Goal: Transaction & Acquisition: Purchase product/service

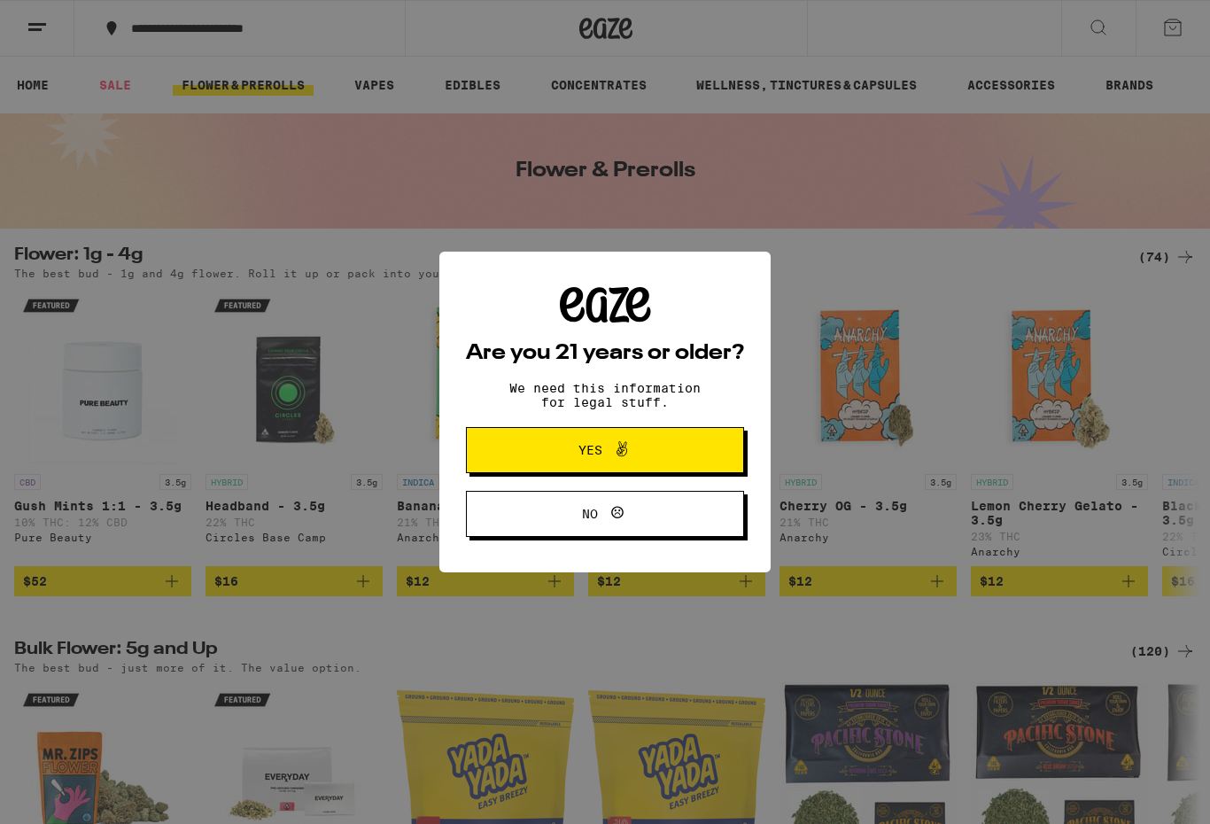
click at [706, 449] on button "Yes" at bounding box center [605, 450] width 278 height 46
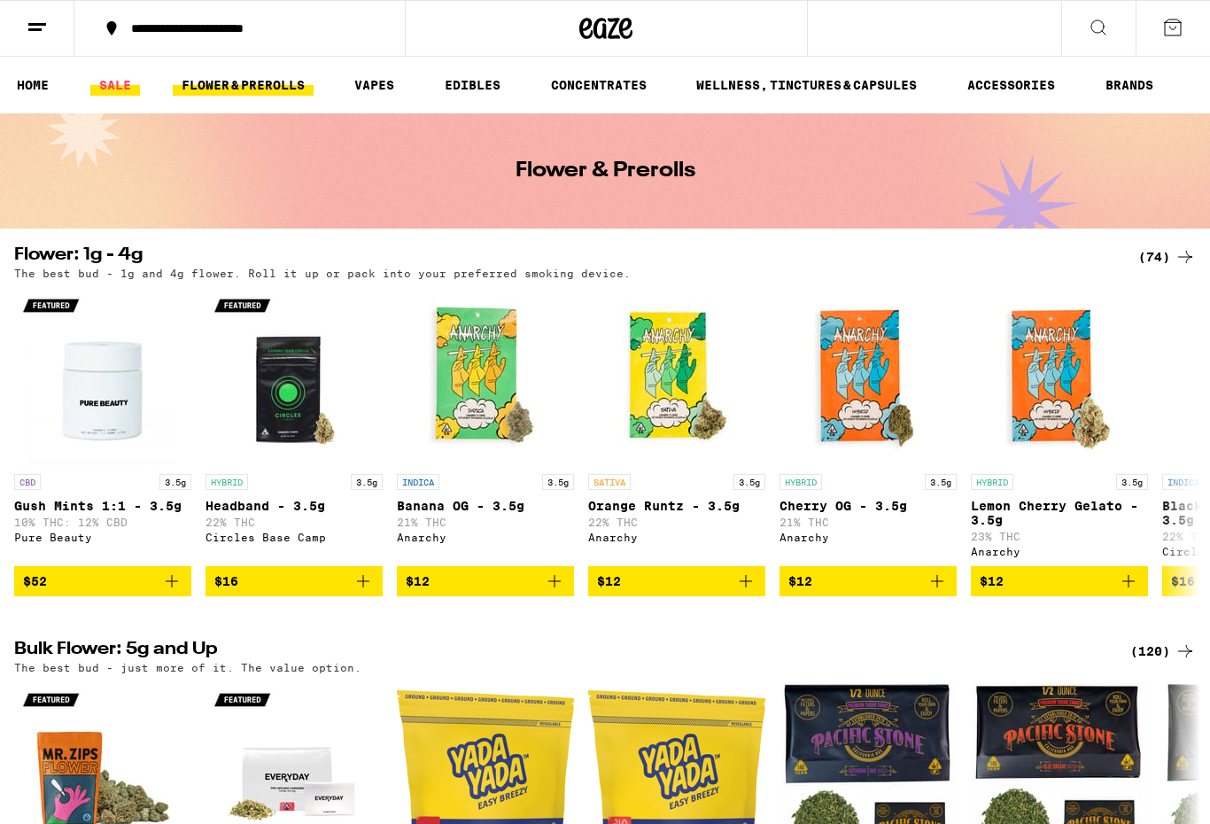
click at [124, 86] on link "SALE" at bounding box center [115, 84] width 50 height 21
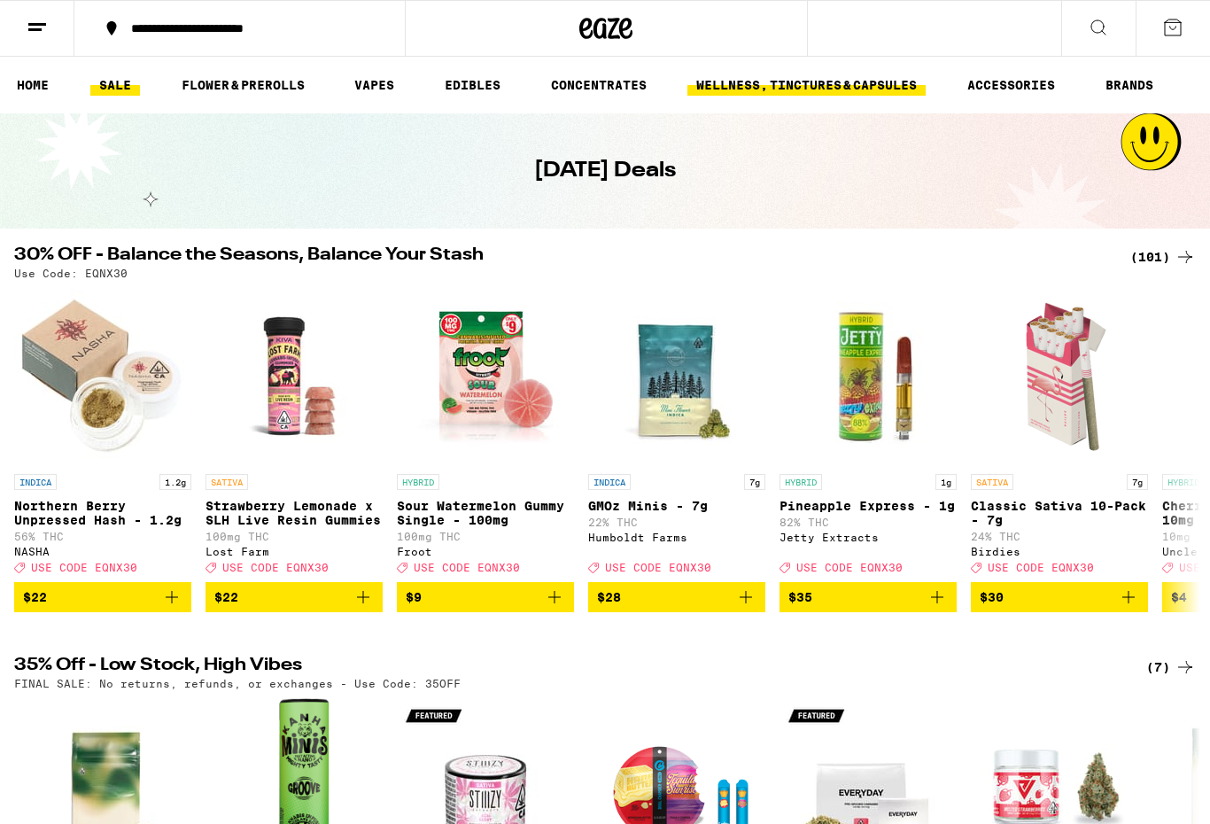
click at [774, 87] on link "WELLNESS, TINCTURES & CAPSULES" at bounding box center [807, 84] width 238 height 21
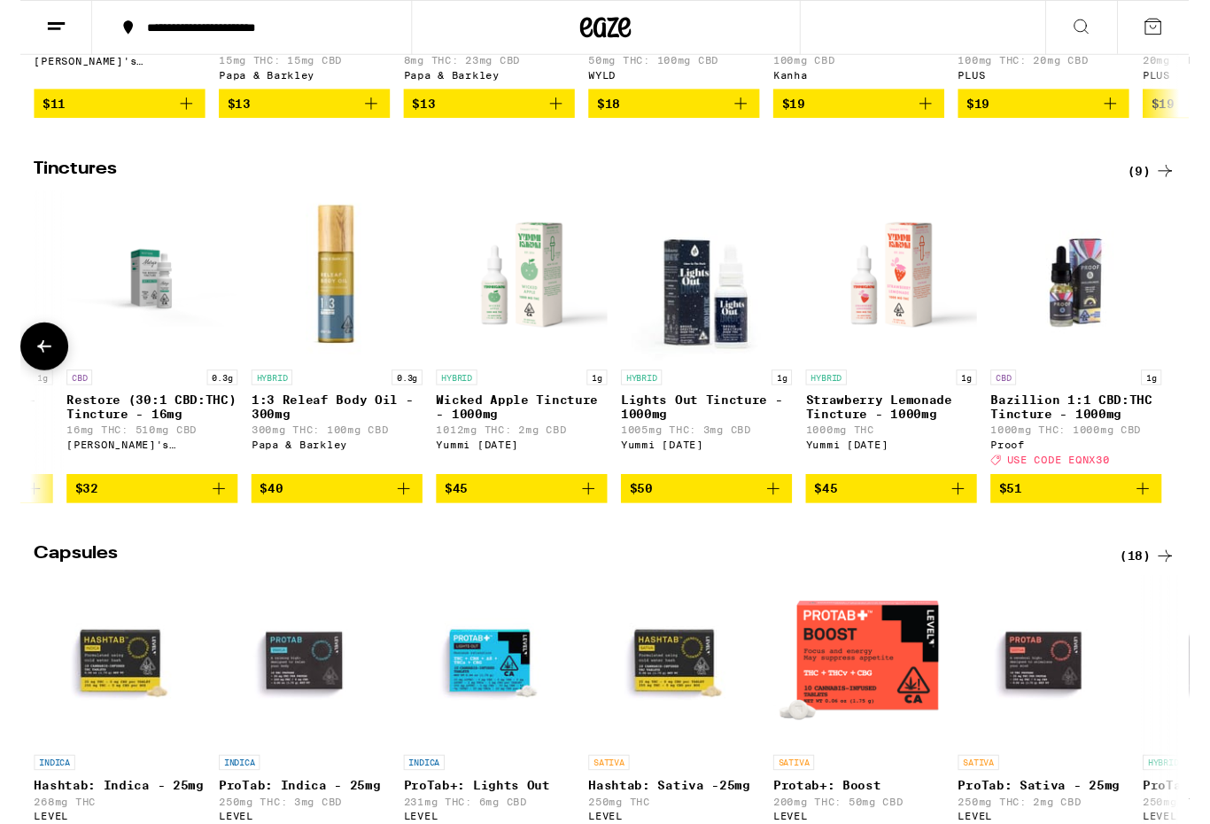
scroll to position [480, 0]
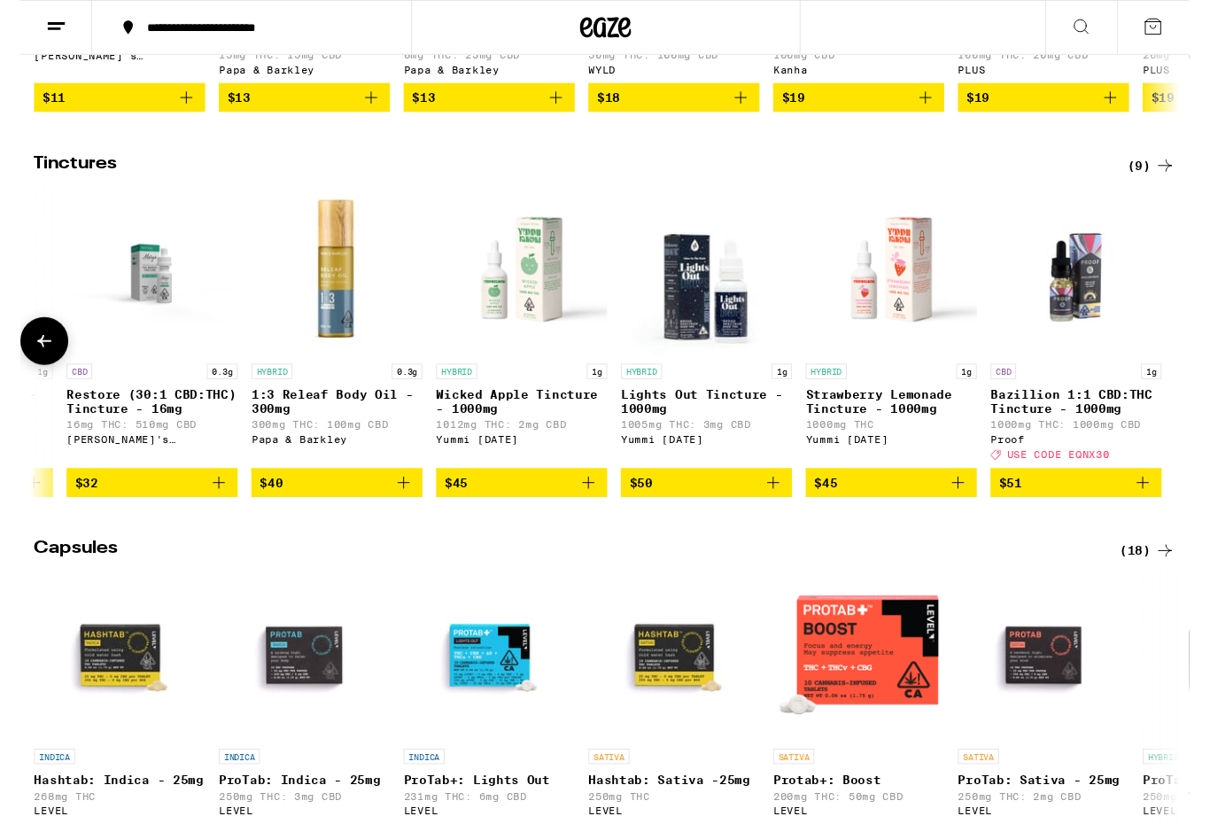
click at [1174, 515] on button "$51" at bounding box center [1093, 500] width 177 height 30
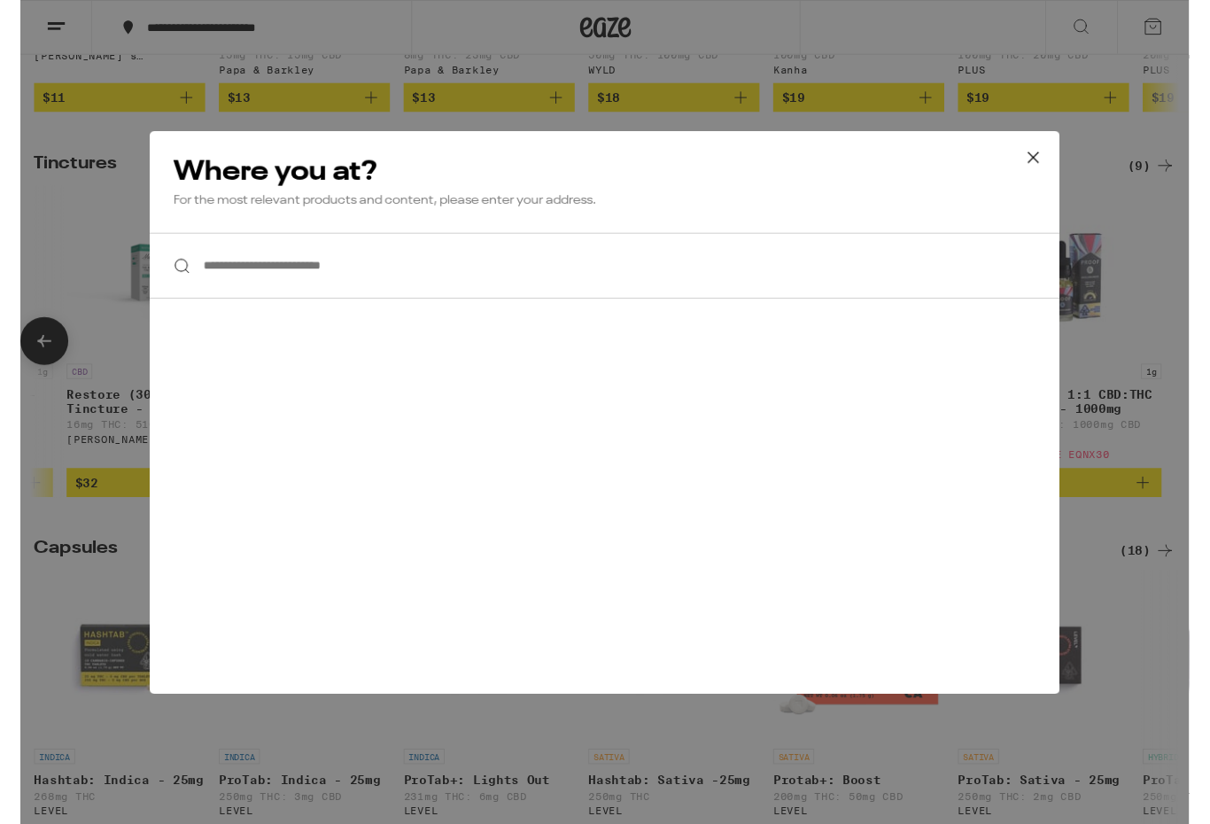
click at [1058, 165] on icon at bounding box center [1049, 163] width 27 height 27
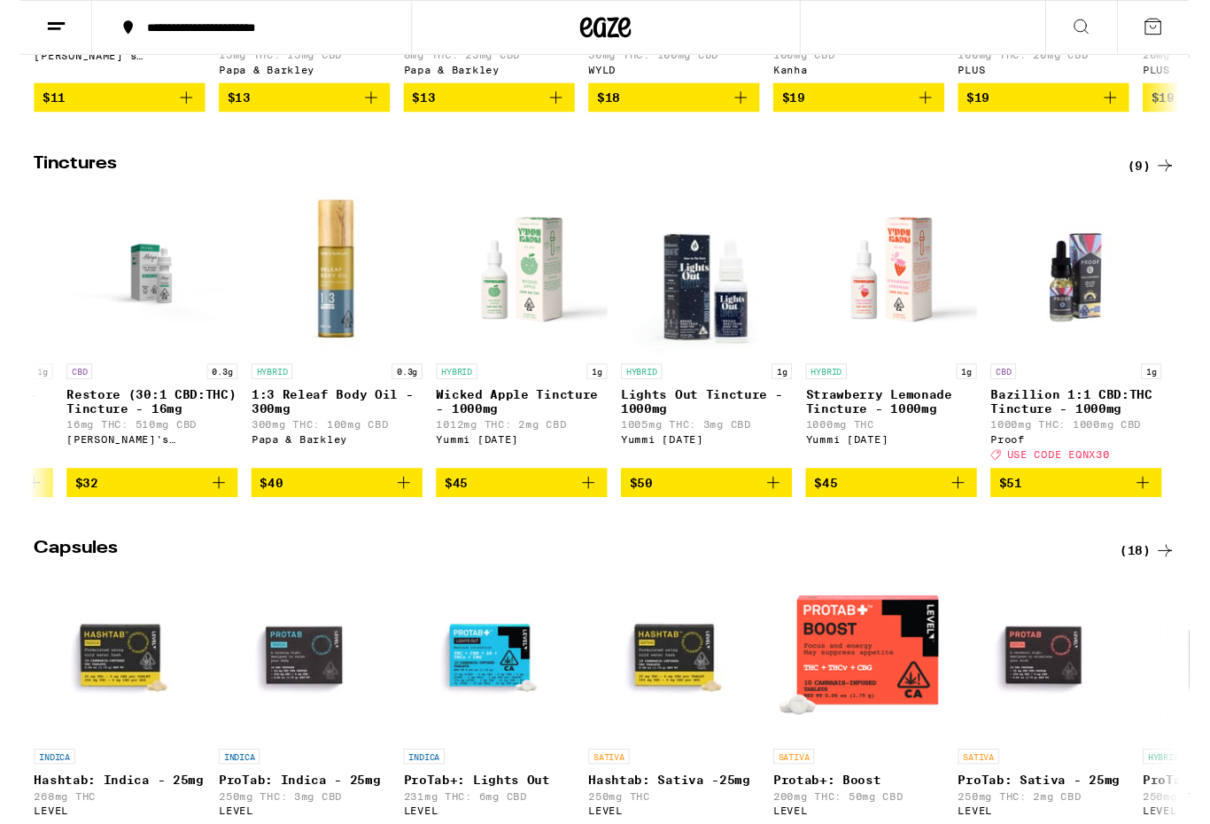
click at [1074, 510] on span "$51" at bounding box center [1093, 499] width 159 height 21
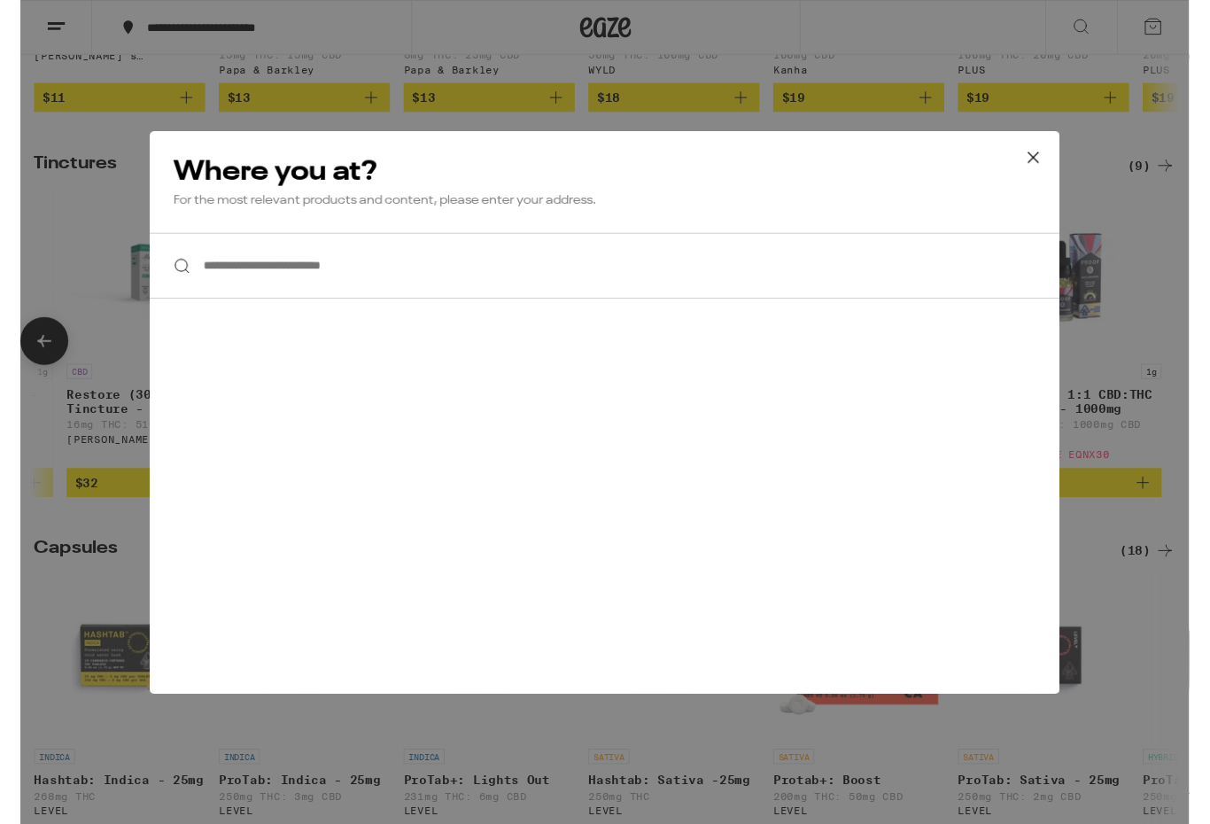
click at [252, 280] on input "**********" at bounding box center [605, 275] width 943 height 68
type input "***"
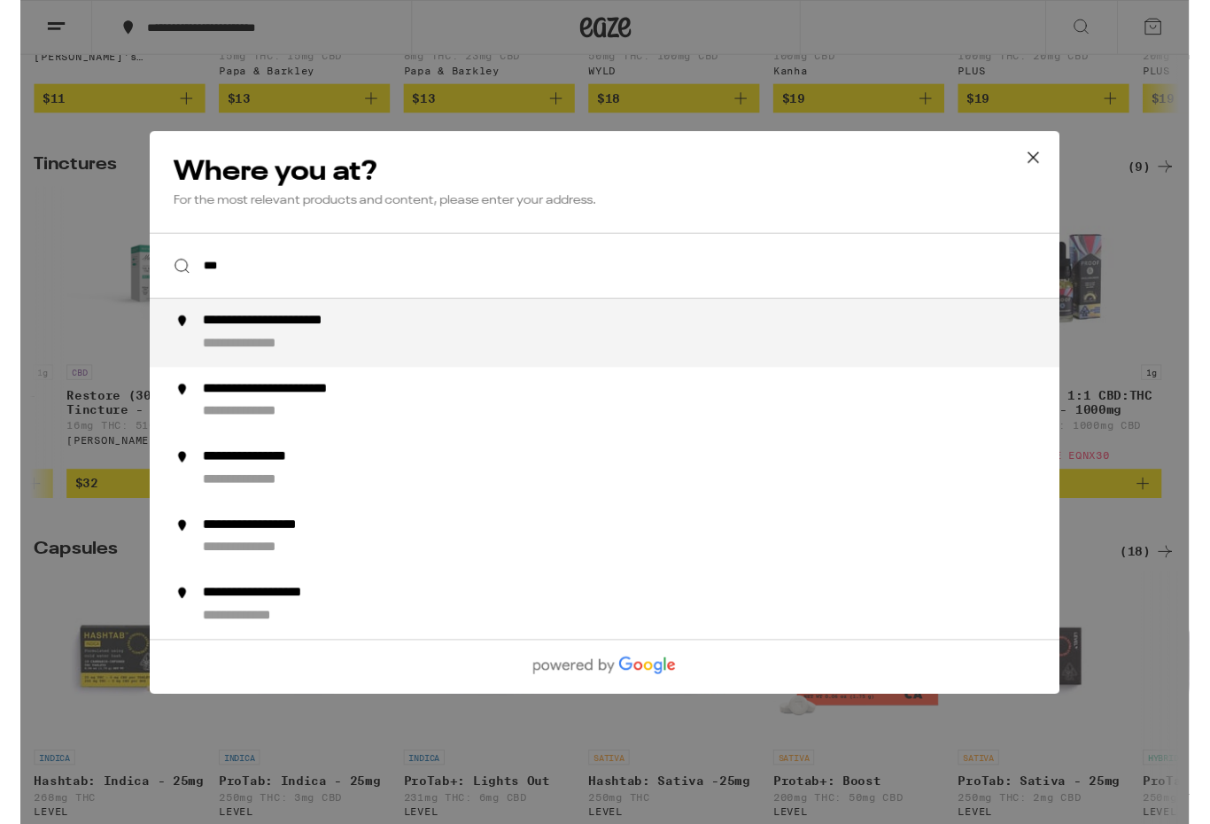
scroll to position [480, 0]
click at [206, 342] on div "**********" at bounding box center [276, 332] width 174 height 19
type input "**********"
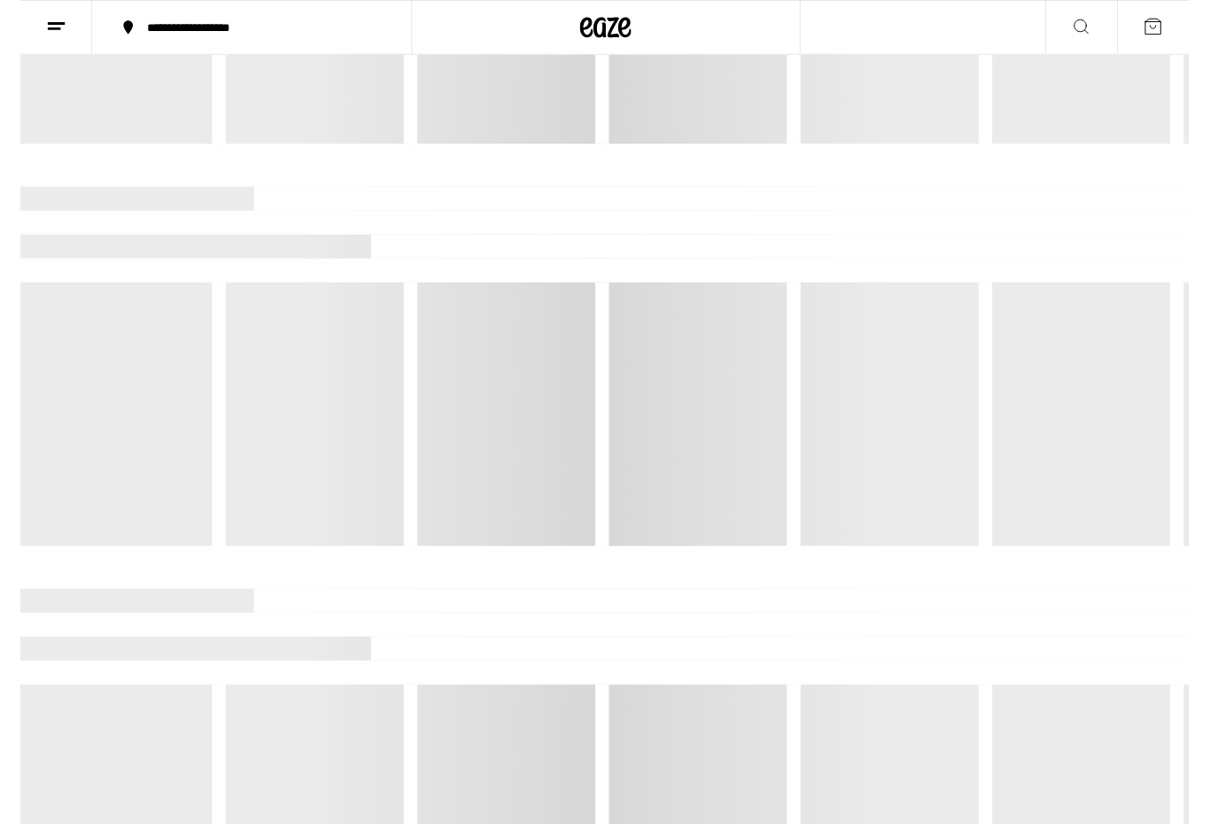
scroll to position [0, 158]
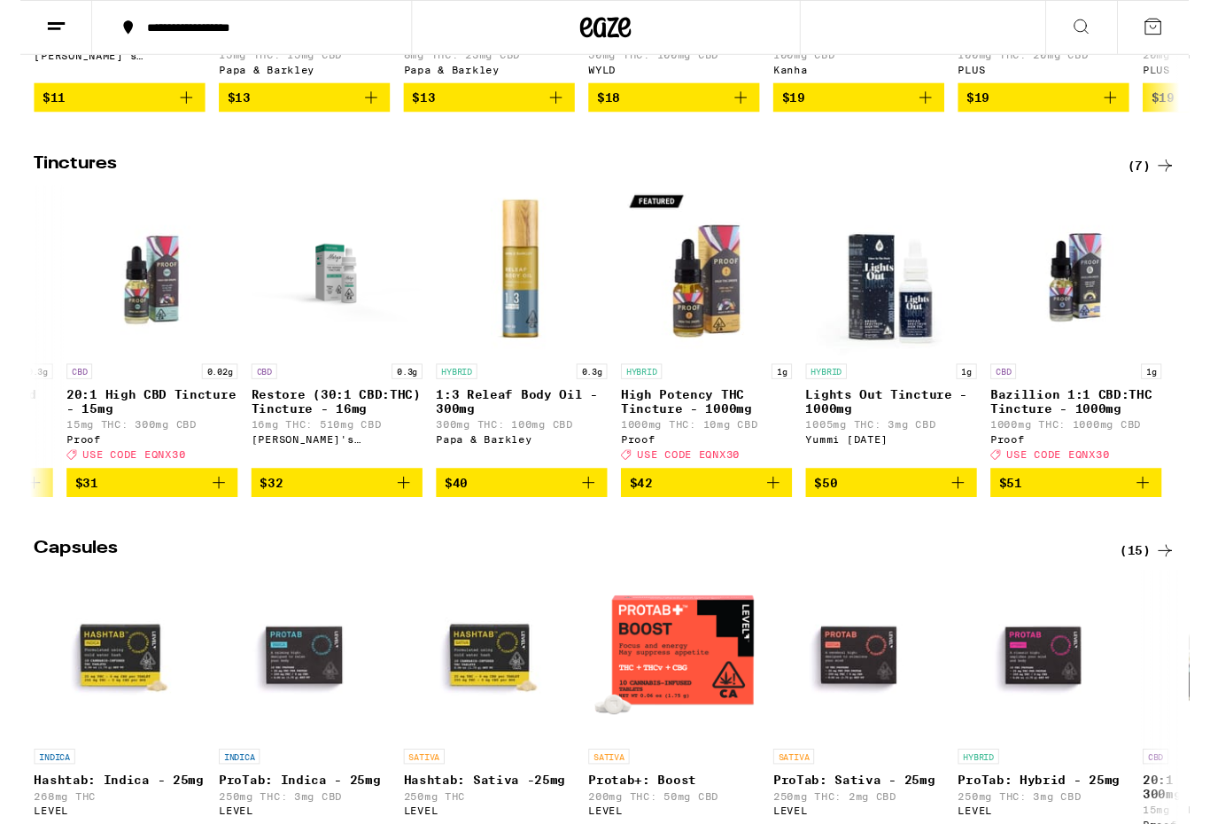
click at [1178, 35] on icon at bounding box center [1173, 27] width 16 height 16
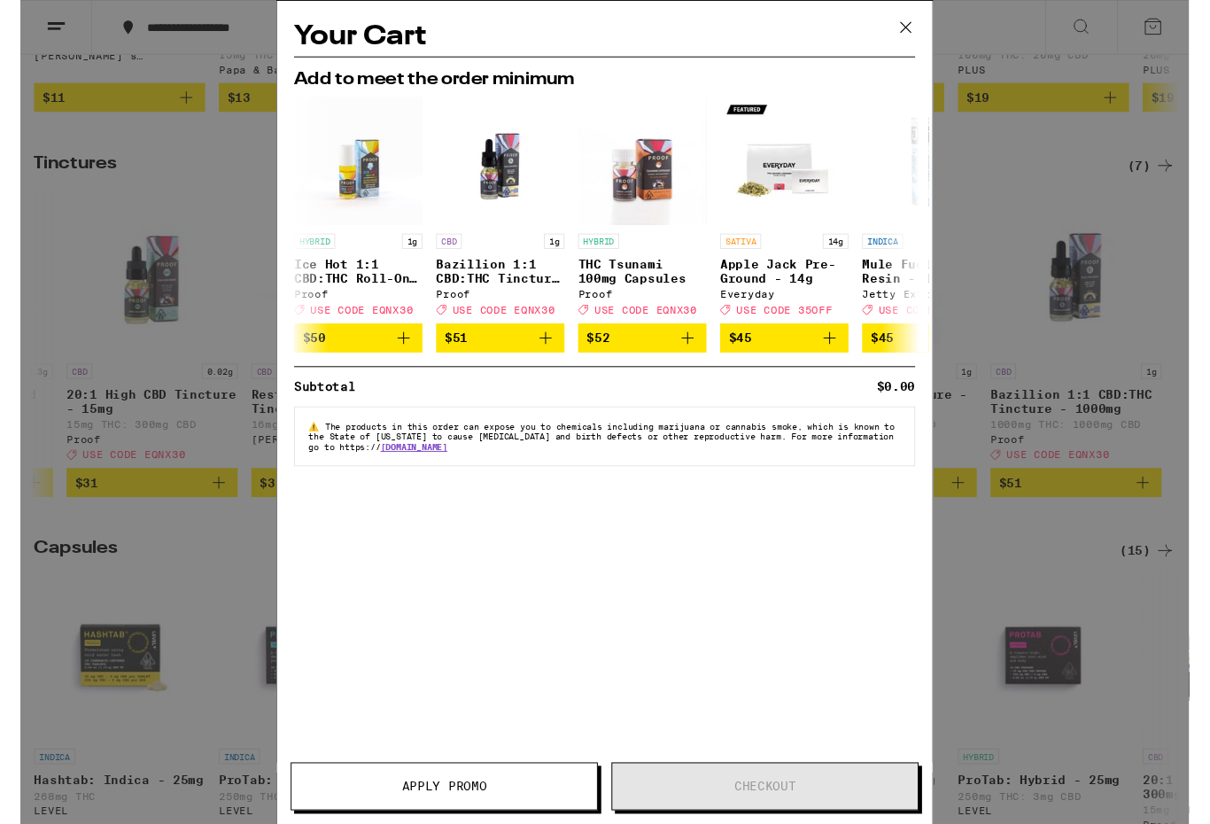
click at [930, 33] on button at bounding box center [917, 29] width 55 height 57
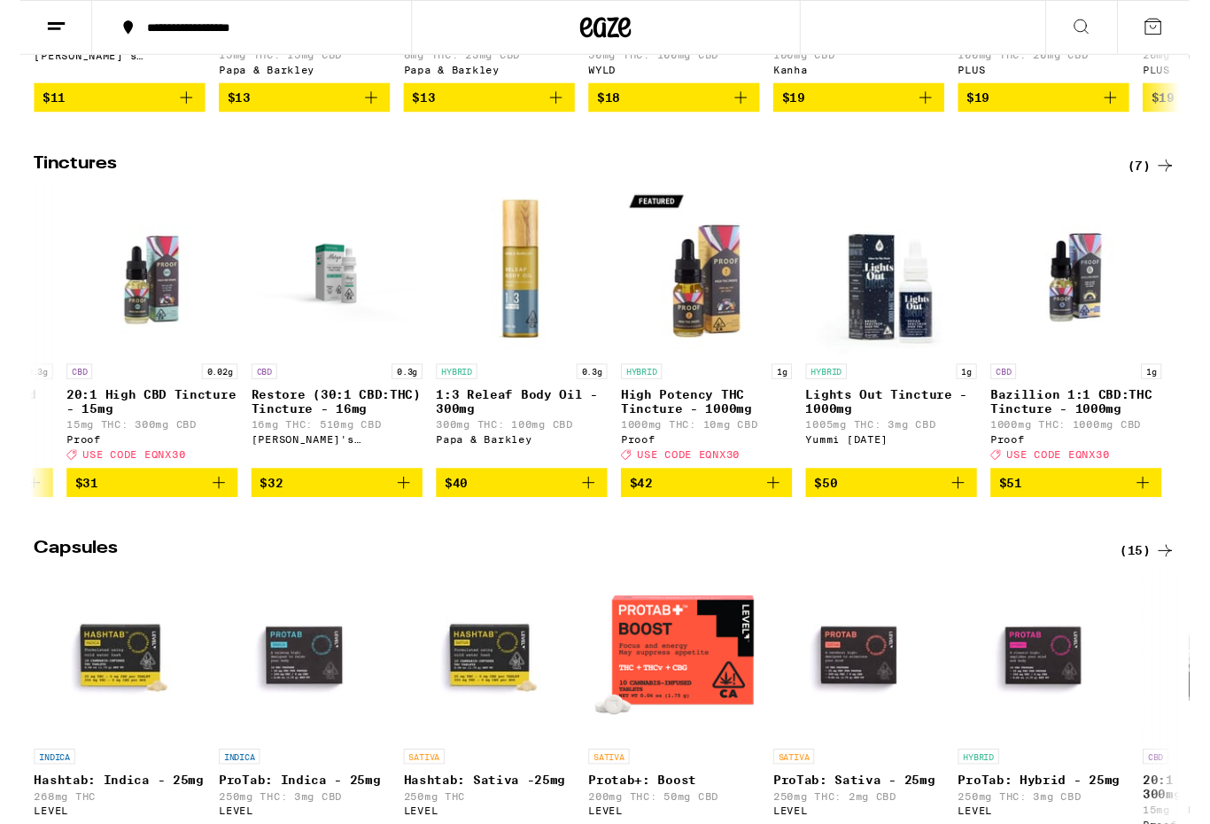
click at [1163, 506] on icon "Add to bag" at bounding box center [1162, 500] width 12 height 12
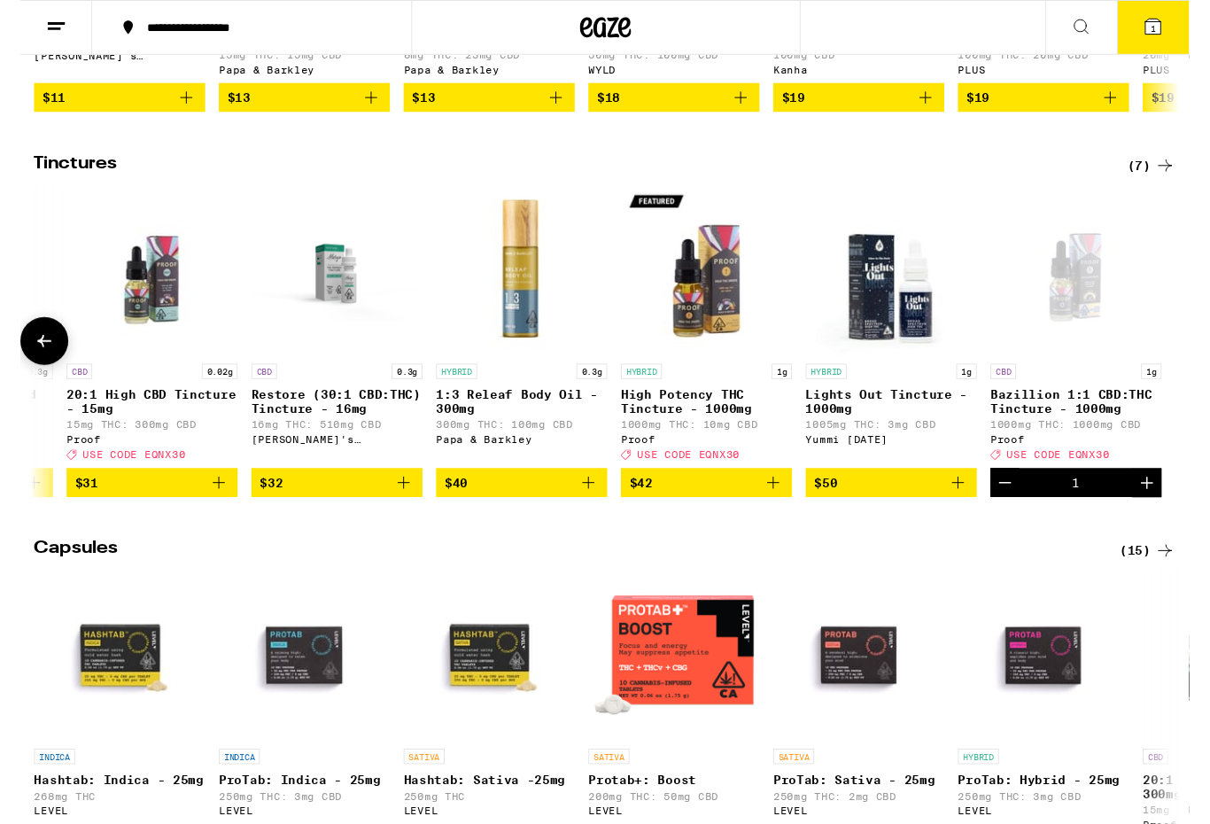
click at [1170, 26] on span "1" at bounding box center [1172, 29] width 5 height 11
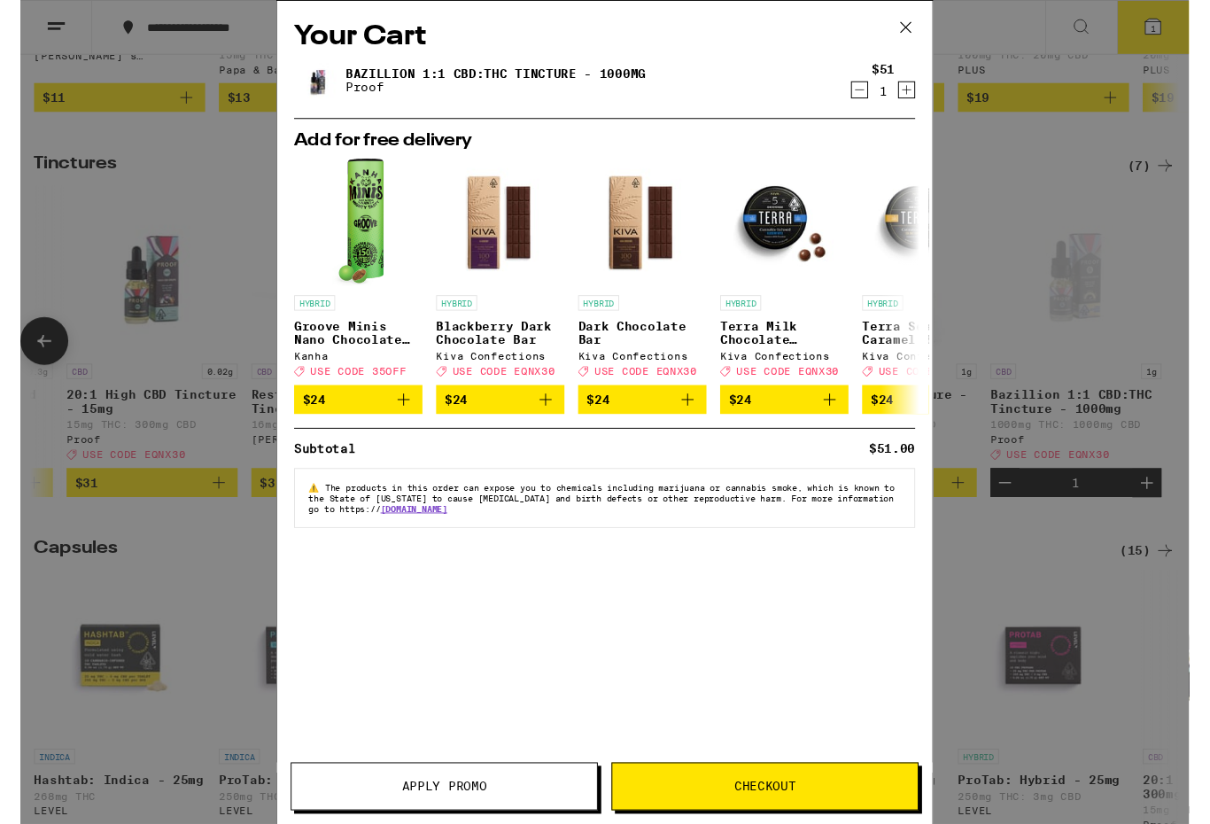
click at [802, 811] on span "Checkout" at bounding box center [772, 814] width 64 height 12
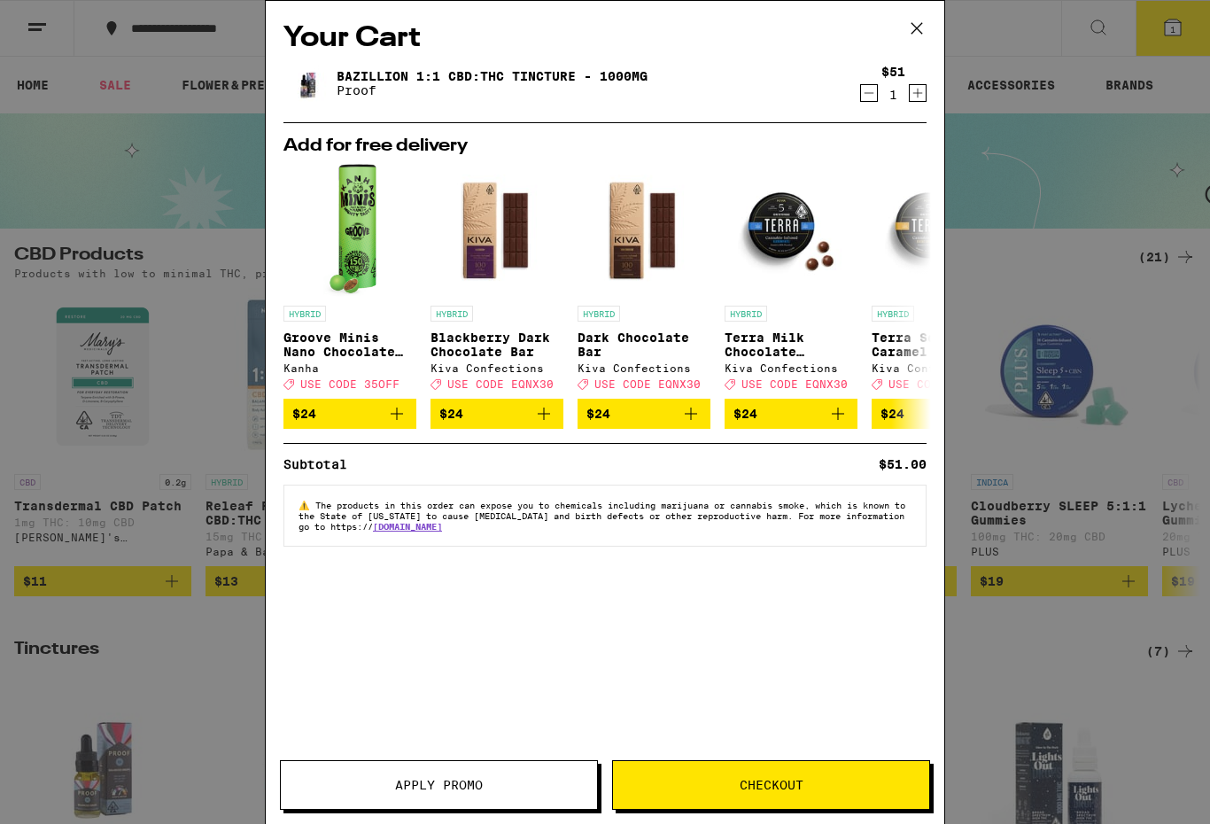
click at [503, 787] on span "Apply Promo" at bounding box center [439, 785] width 316 height 12
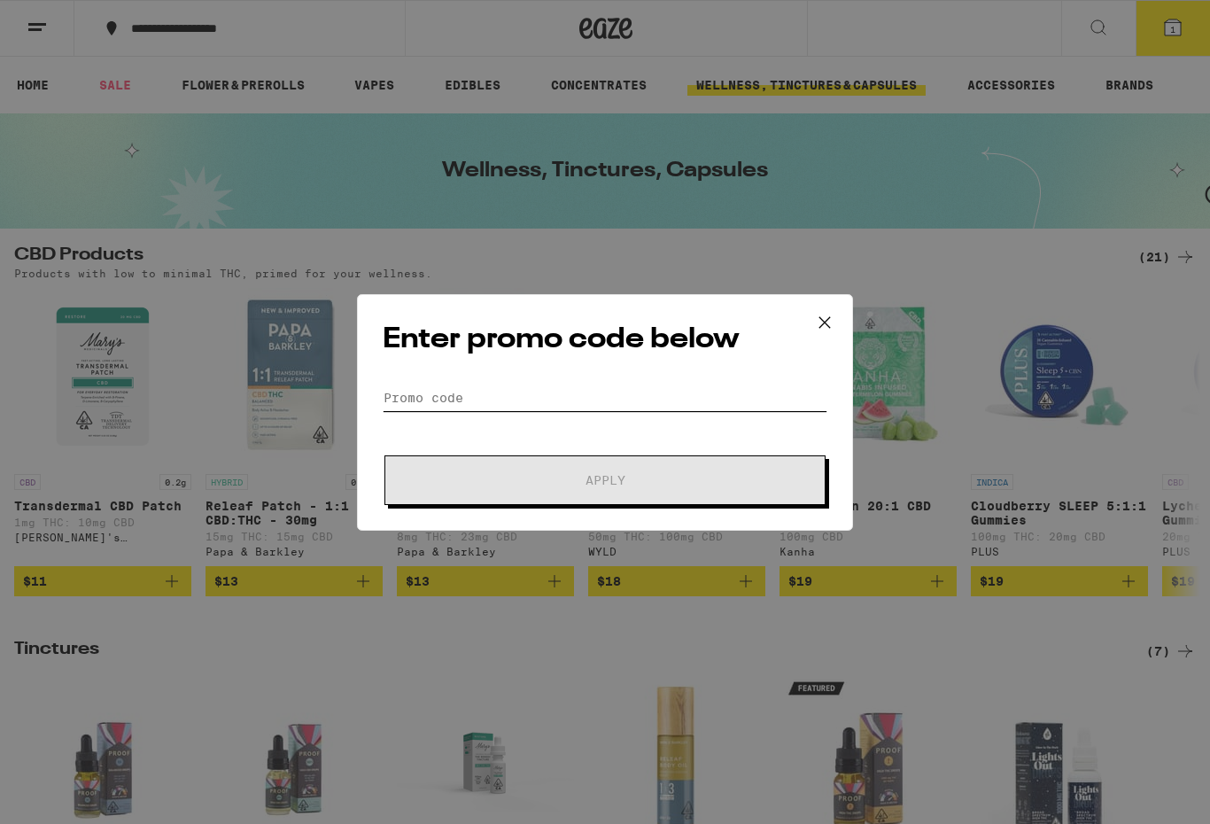
click at [689, 387] on input "Promo Code" at bounding box center [605, 398] width 445 height 27
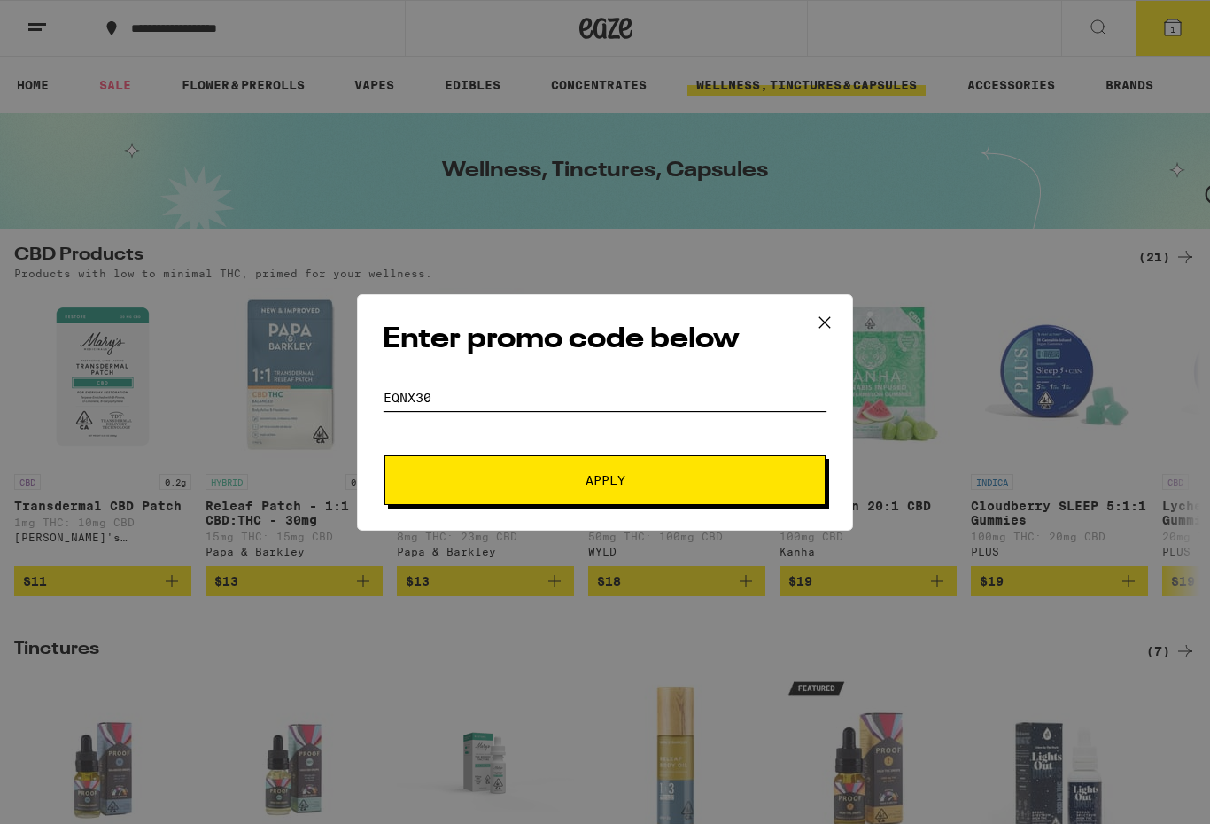
type input "EQNX30"
click at [733, 474] on button "Apply" at bounding box center [605, 480] width 441 height 50
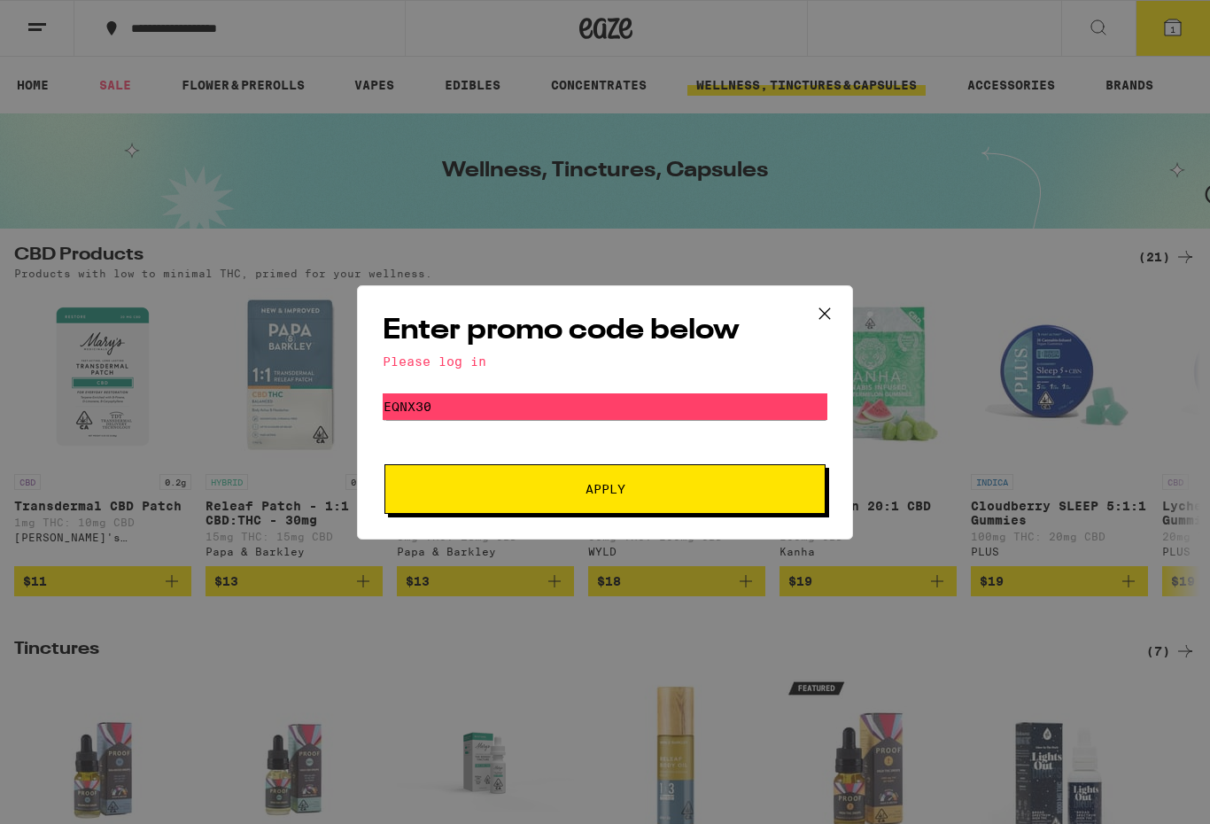
click at [819, 318] on icon at bounding box center [825, 313] width 27 height 27
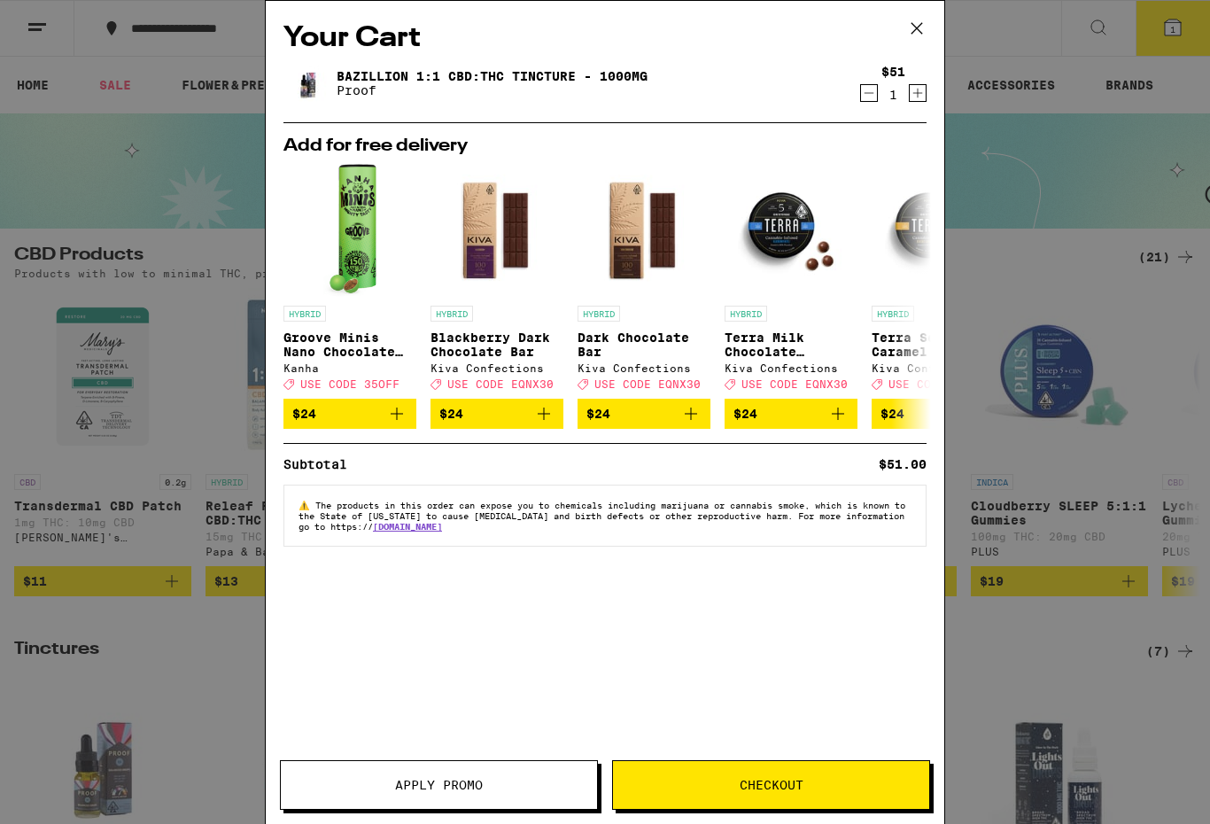
click at [864, 788] on span "Checkout" at bounding box center [771, 785] width 316 height 12
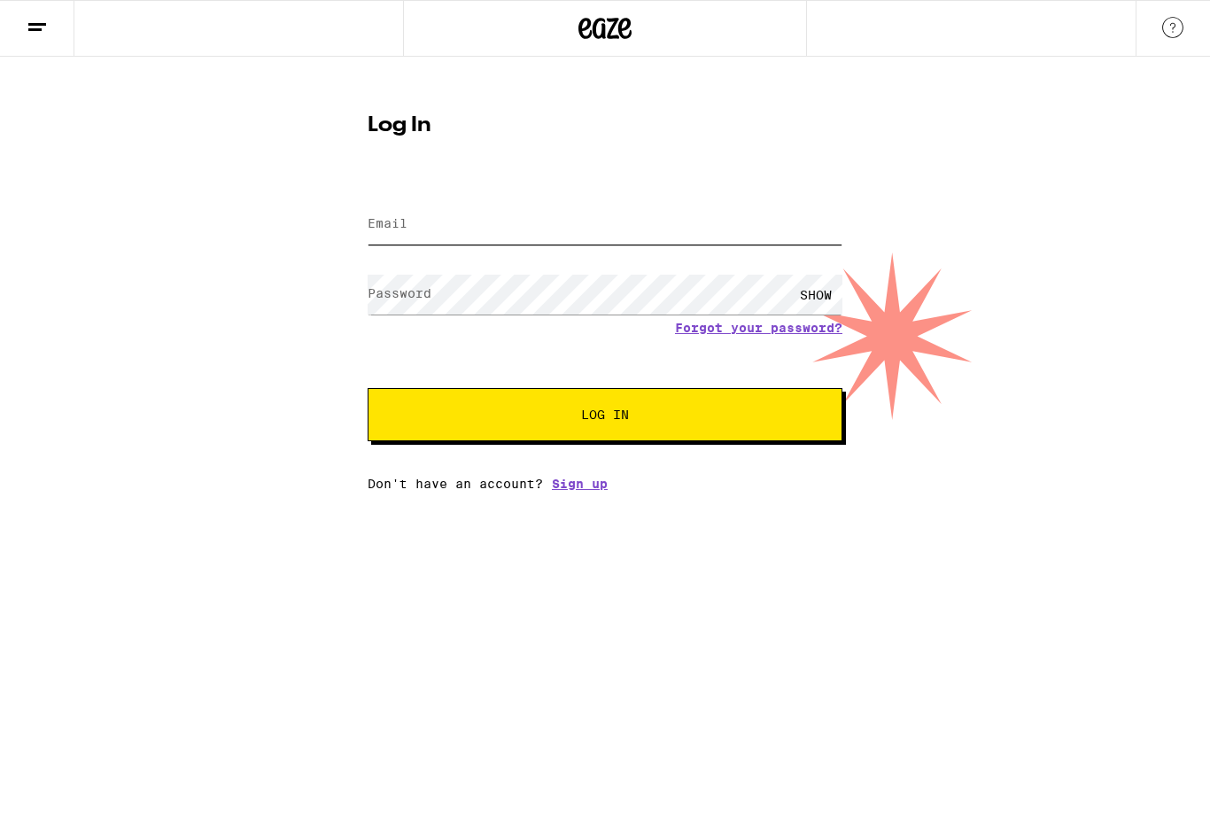
click at [714, 233] on input "Email" at bounding box center [605, 225] width 475 height 40
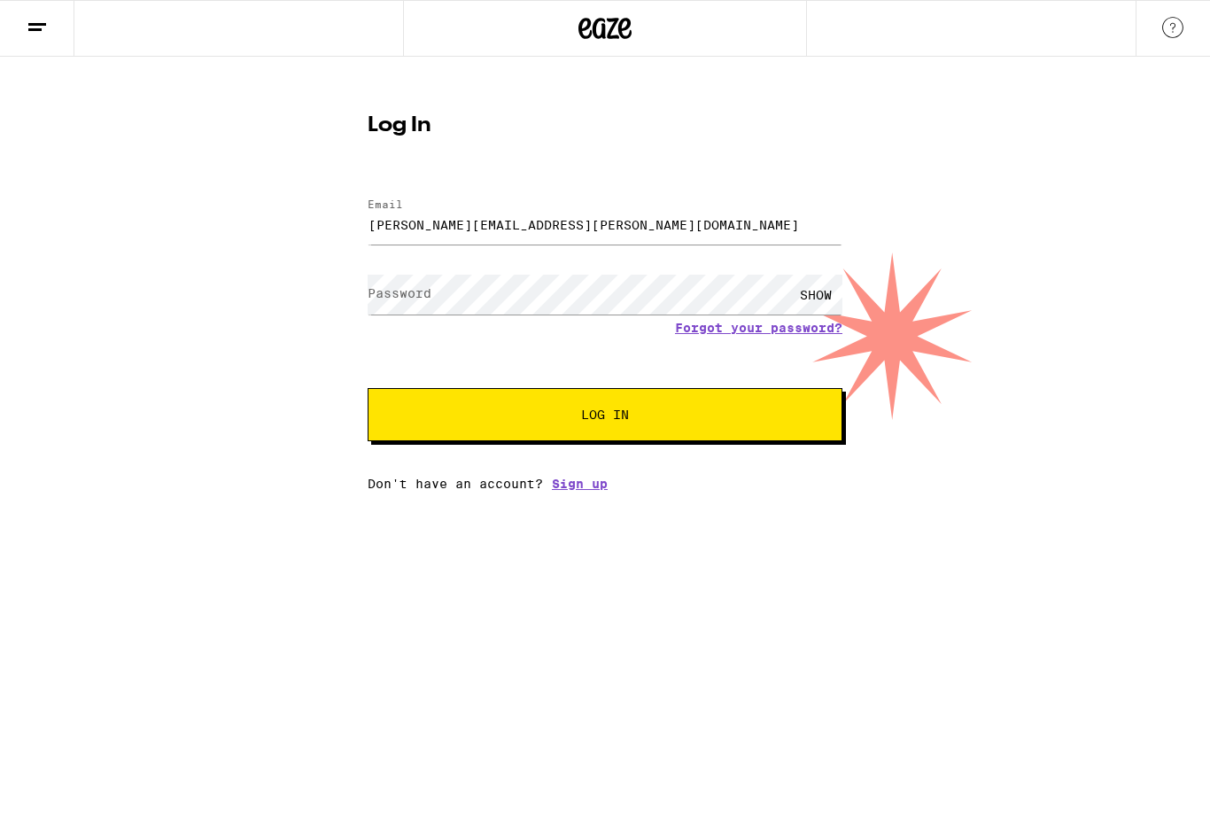
type input "[PERSON_NAME][EMAIL_ADDRESS][PERSON_NAME][DOMAIN_NAME]"
click at [605, 417] on button "Log In" at bounding box center [605, 414] width 475 height 53
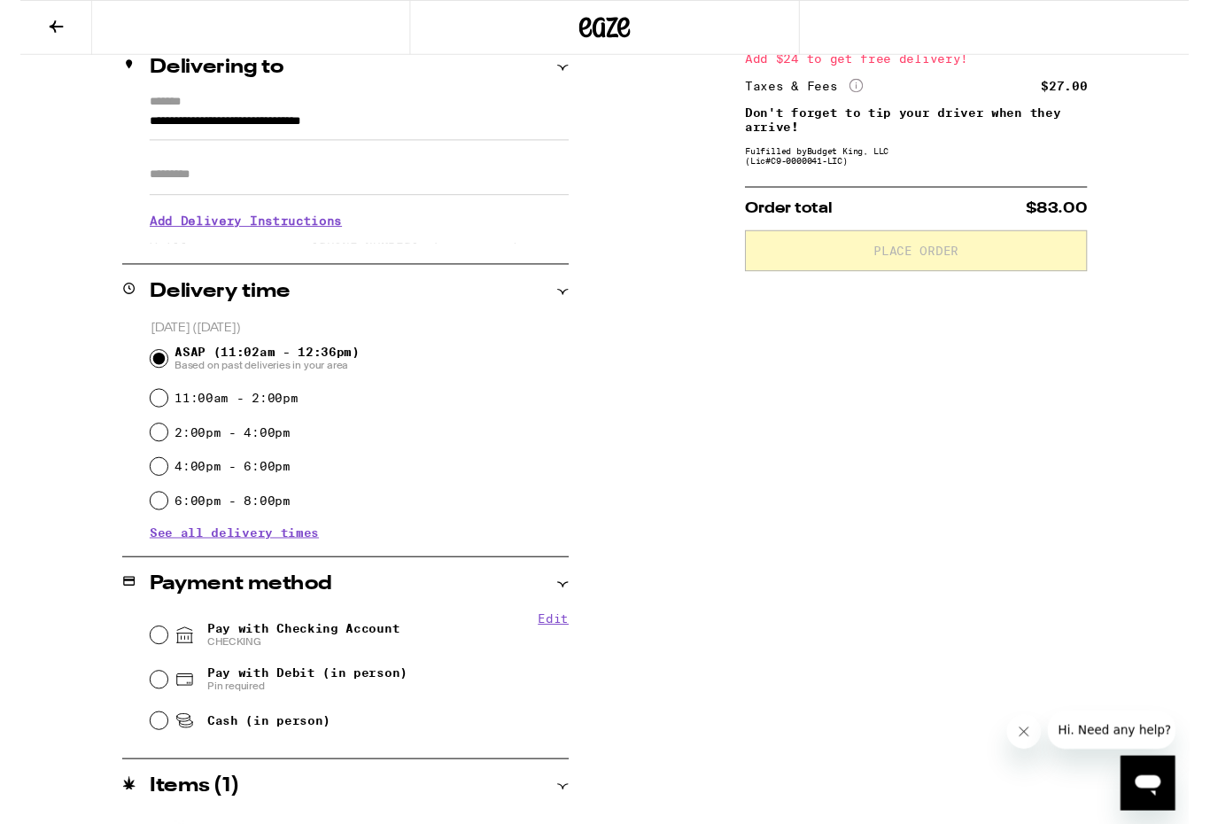
scroll to position [306, 0]
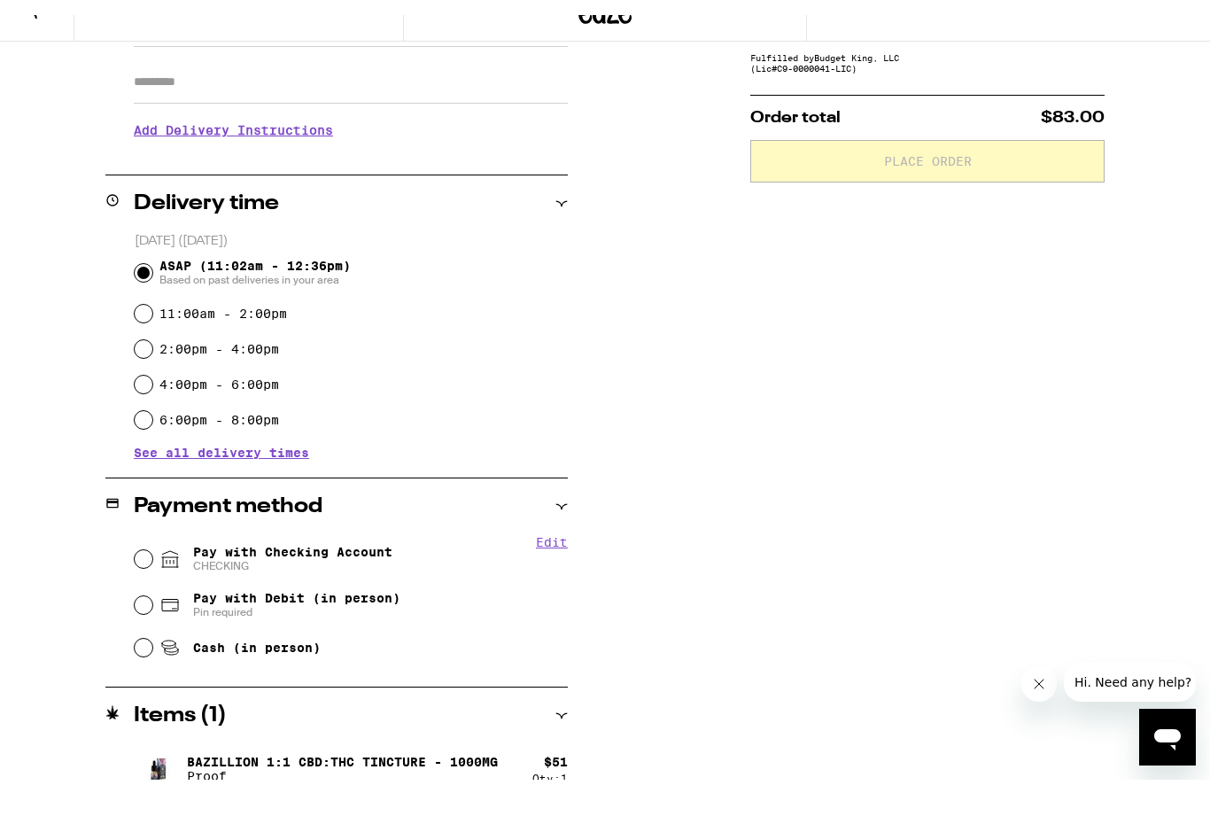
click at [141, 611] on input "Pay with Debit (in person) Pin required" at bounding box center [144, 620] width 18 height 18
radio input "true"
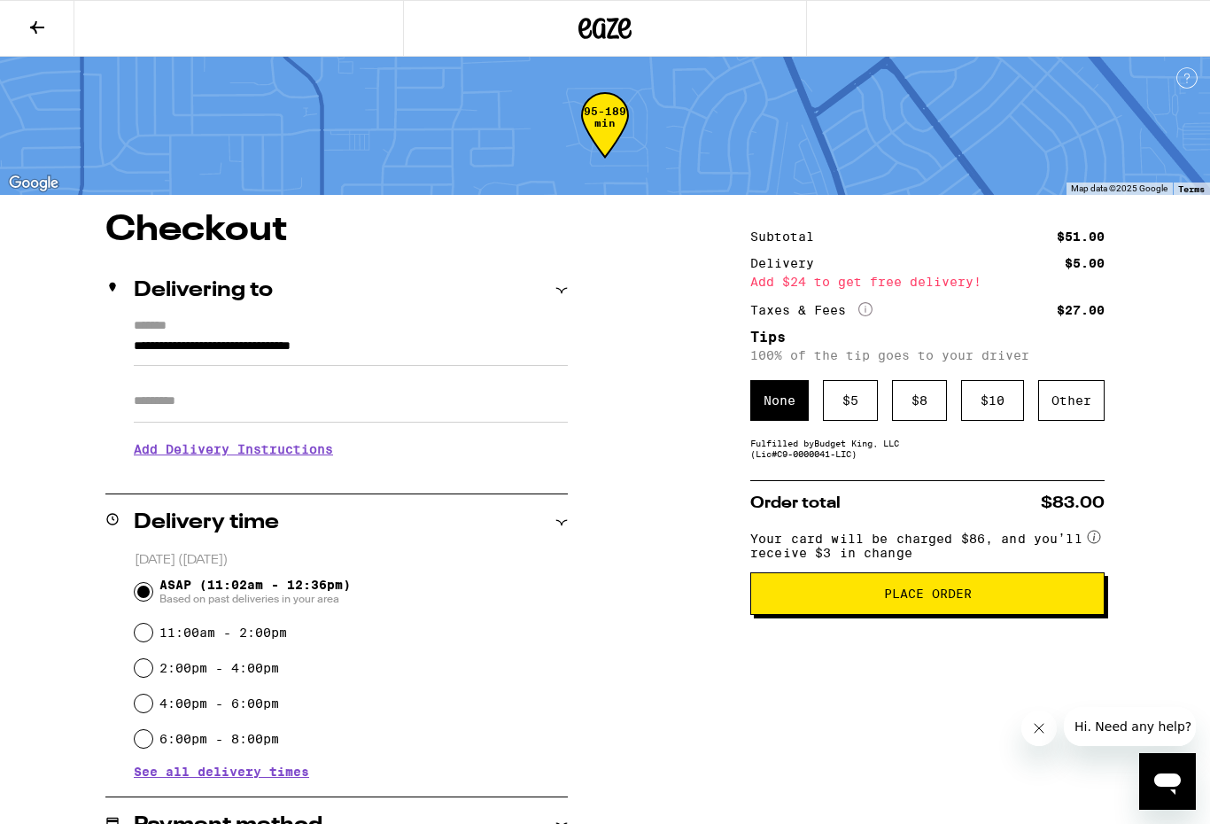
scroll to position [0, 0]
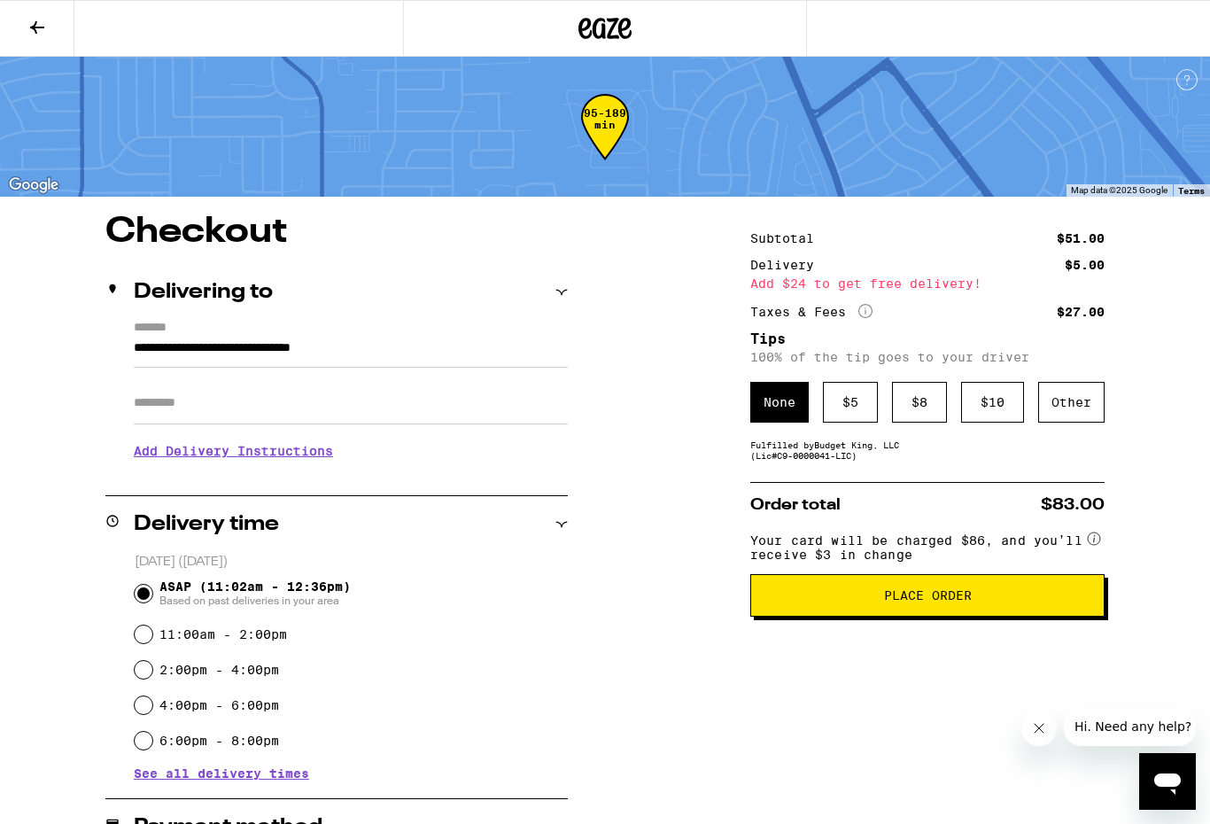
click at [35, 40] on button at bounding box center [37, 29] width 74 height 56
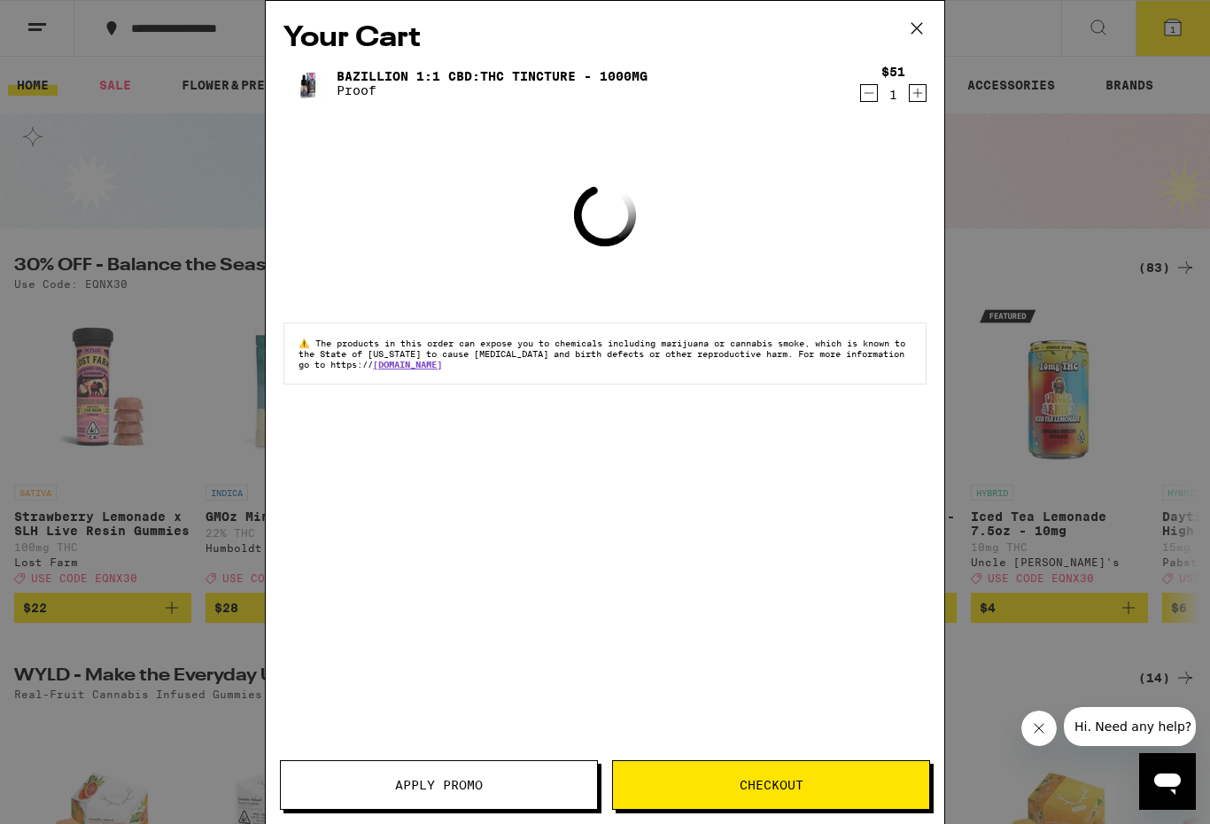
click at [385, 789] on span "Apply Promo" at bounding box center [439, 785] width 316 height 12
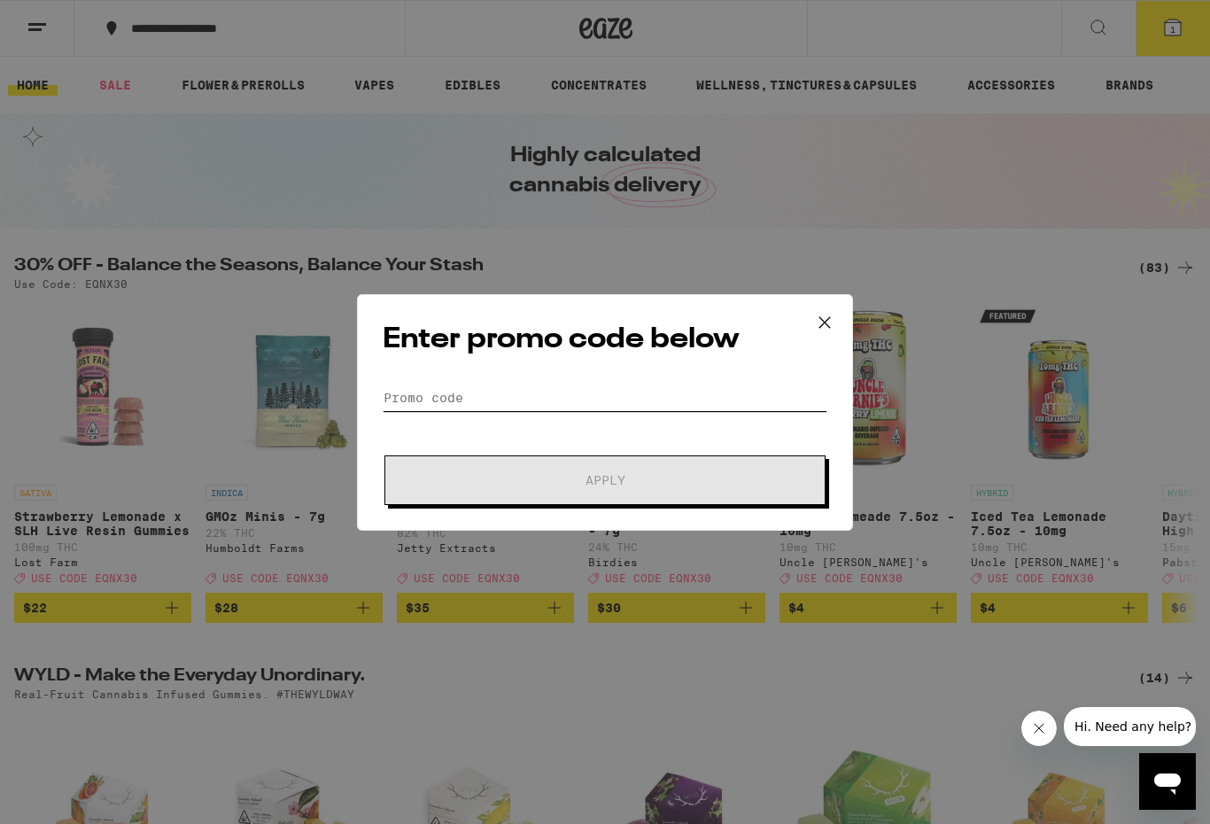
click at [716, 402] on input "Promo Code" at bounding box center [605, 398] width 445 height 27
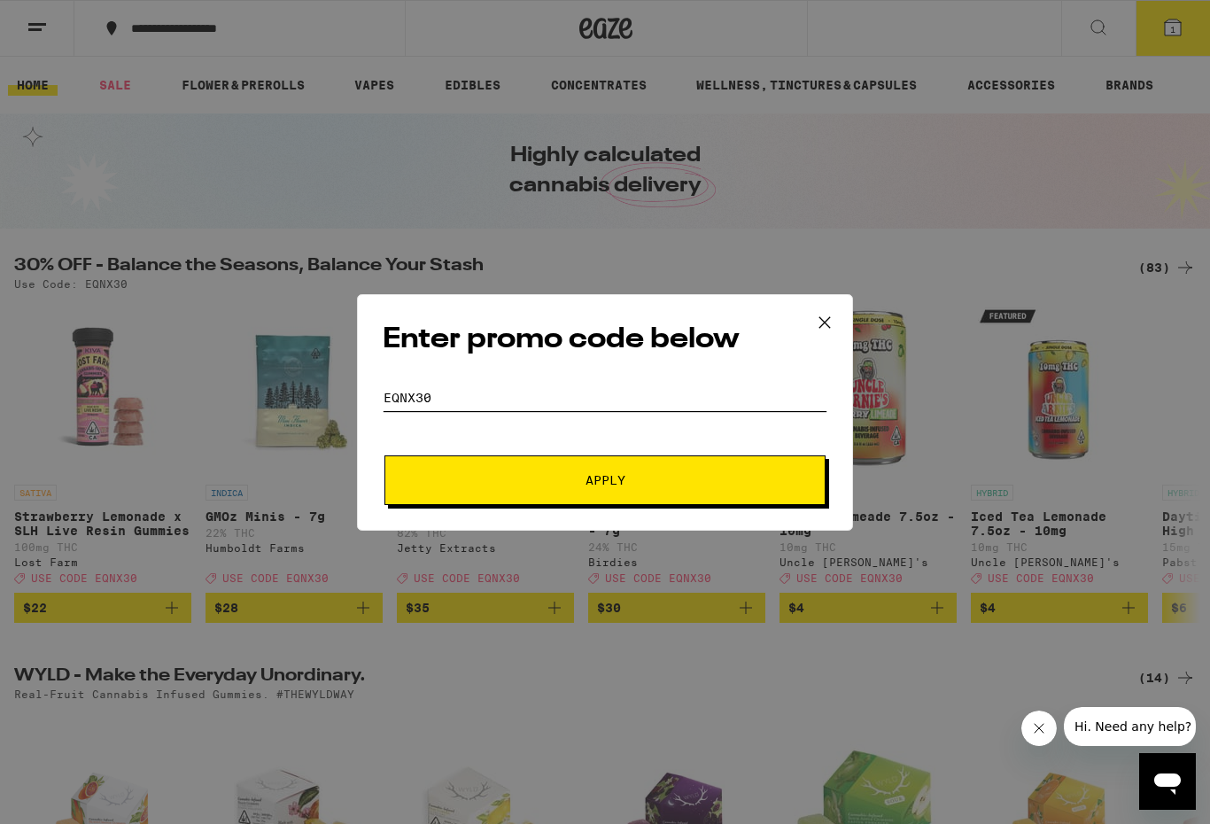
type input "EQNX30"
click at [770, 482] on button "Apply" at bounding box center [605, 480] width 441 height 50
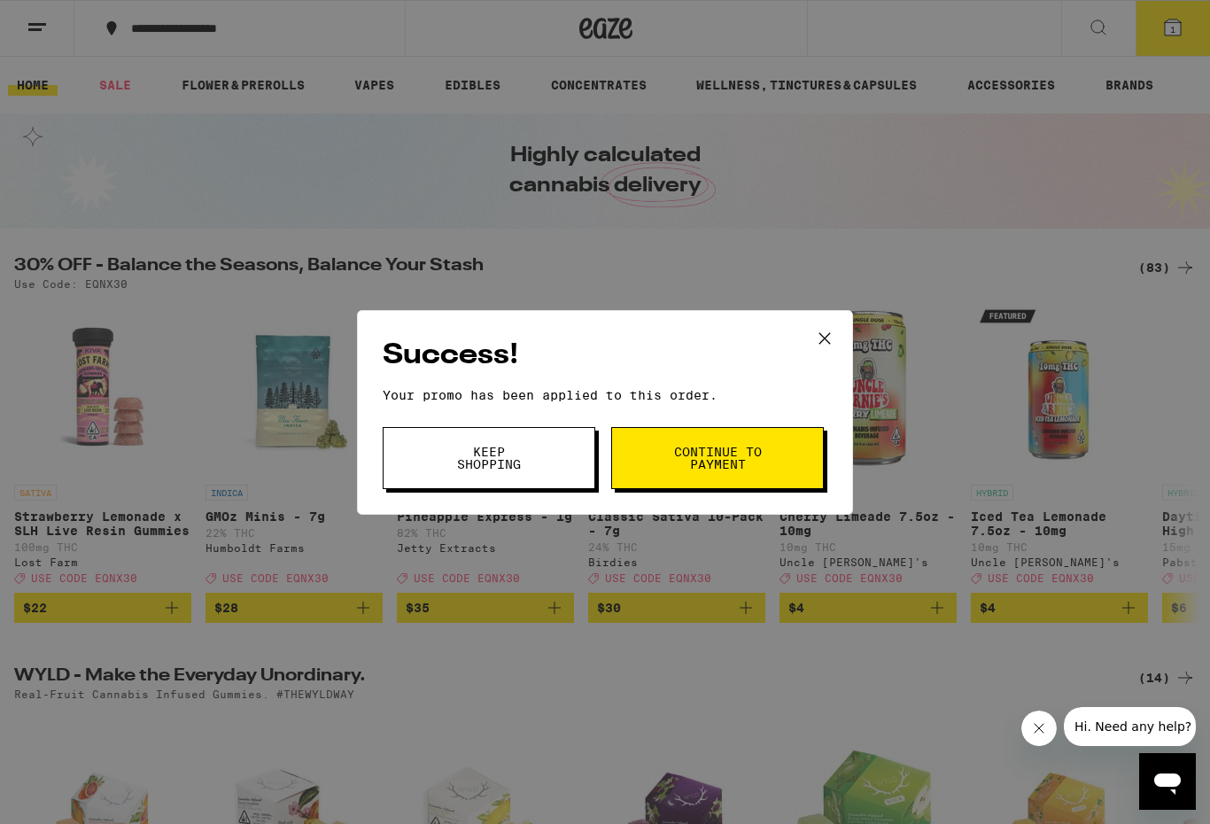
click at [687, 463] on span "Continue to payment" at bounding box center [718, 458] width 90 height 25
click at [825, 331] on icon at bounding box center [825, 338] width 27 height 27
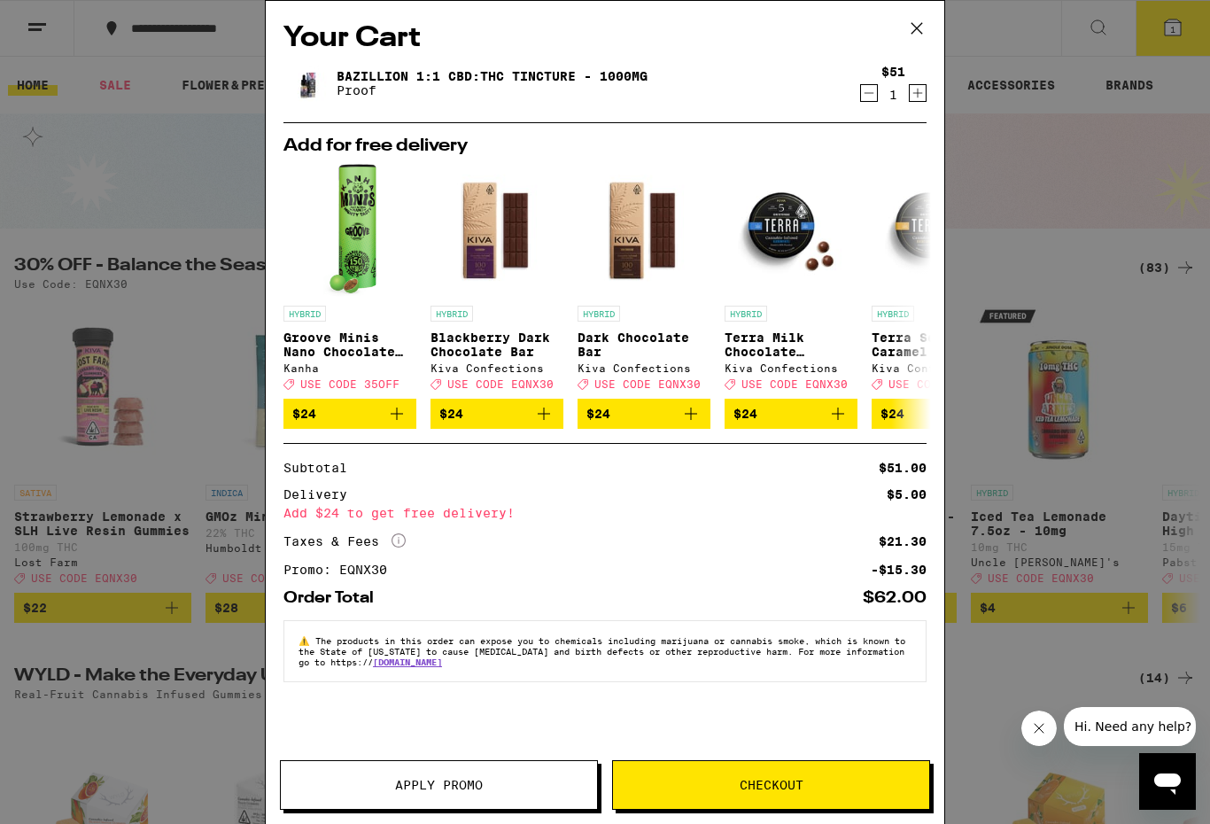
click at [877, 97] on button "Decrement" at bounding box center [869, 93] width 18 height 18
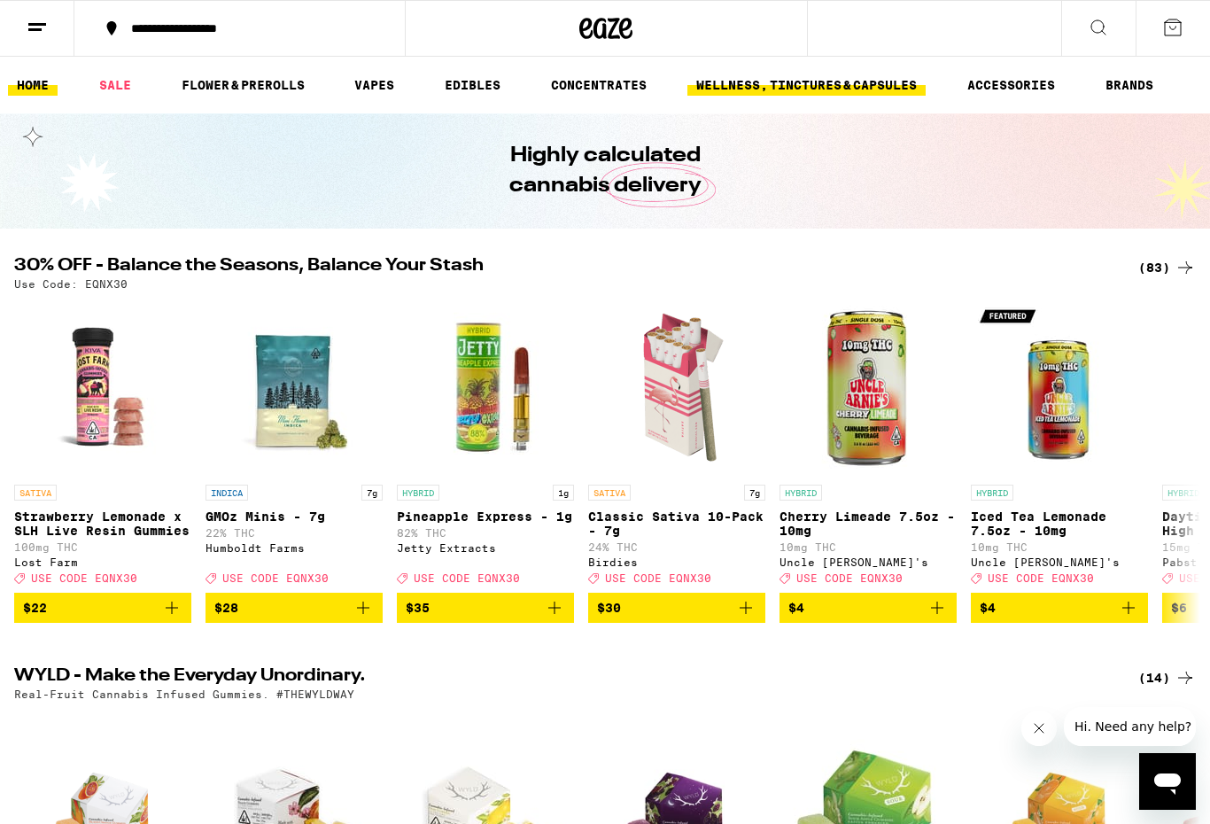
click at [842, 87] on link "WELLNESS, TINCTURES & CAPSULES" at bounding box center [807, 84] width 238 height 21
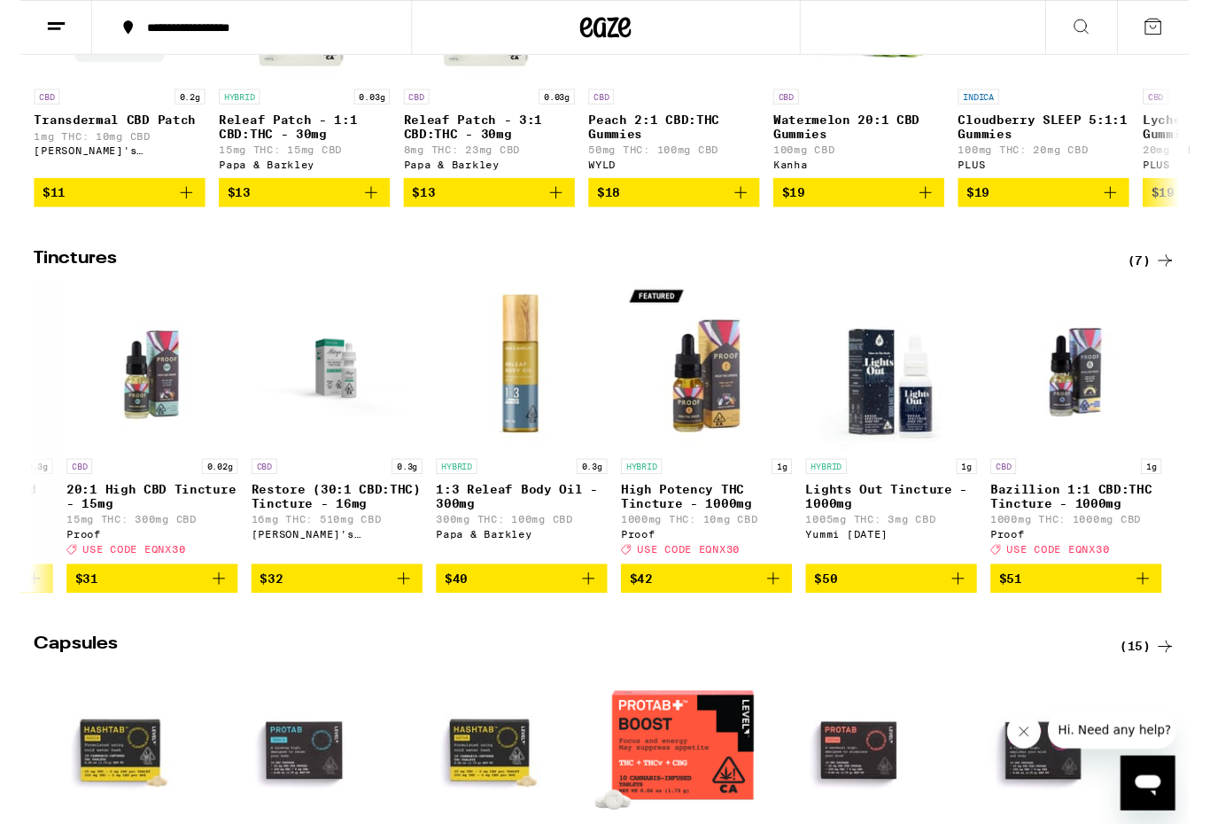
scroll to position [0, 158]
click at [1172, 280] on div "(7)" at bounding box center [1172, 269] width 50 height 21
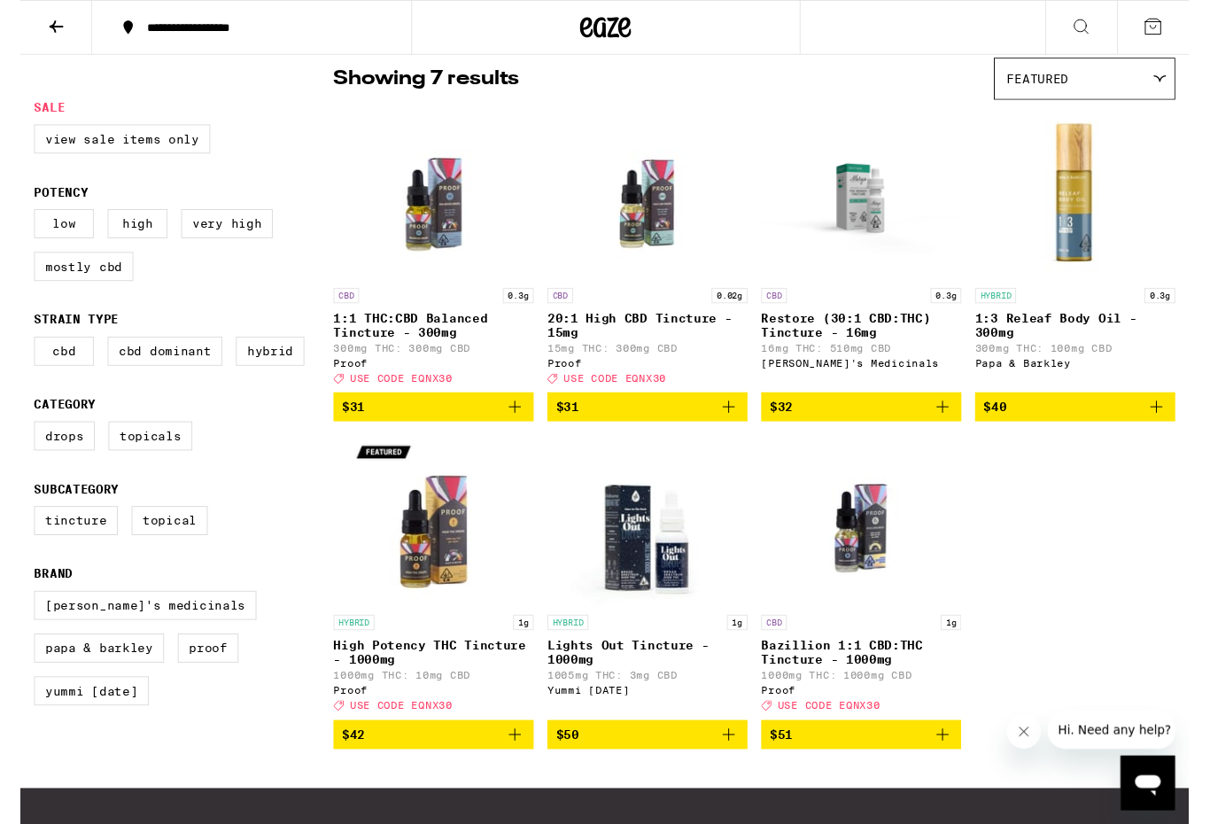
scroll to position [154, 0]
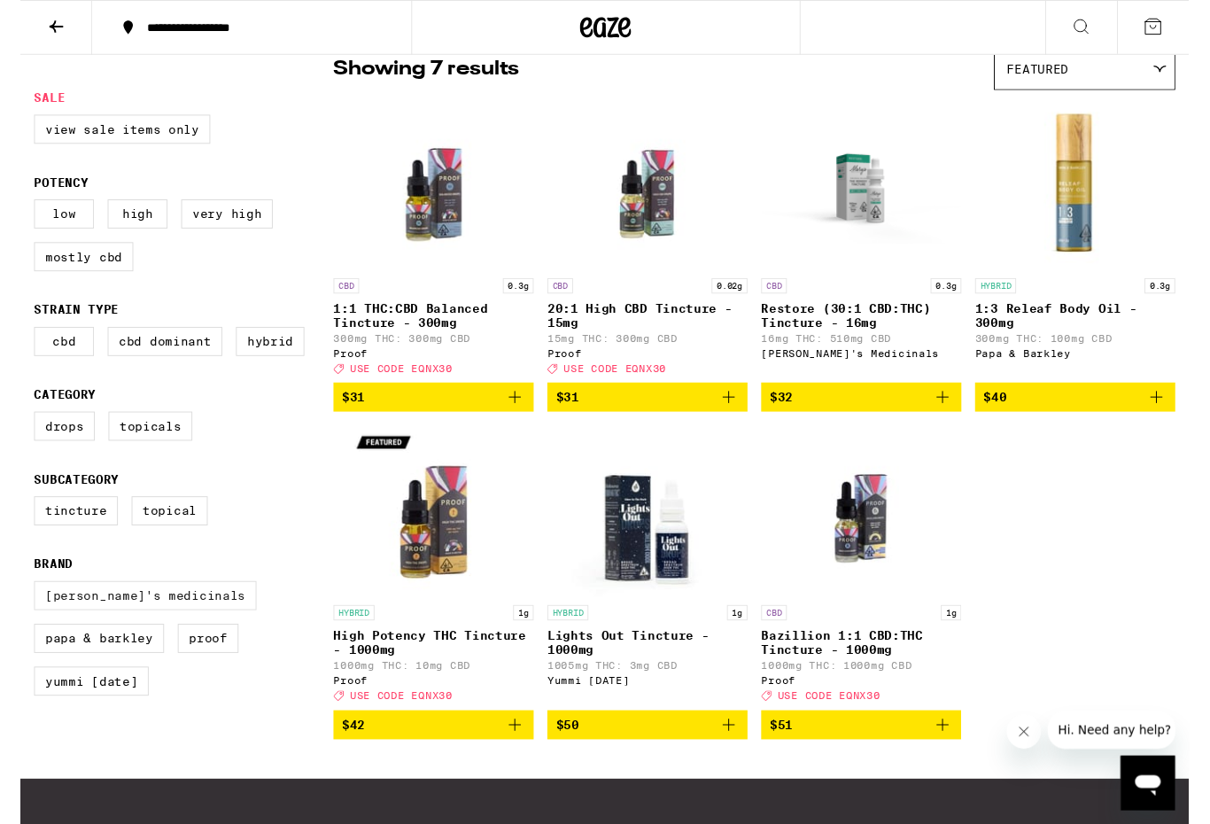
click at [47, 632] on label "[PERSON_NAME]'s Medicinals" at bounding box center [129, 617] width 230 height 30
click at [19, 605] on input "[PERSON_NAME]'s Medicinals" at bounding box center [18, 604] width 1 height 1
checkbox input "true"
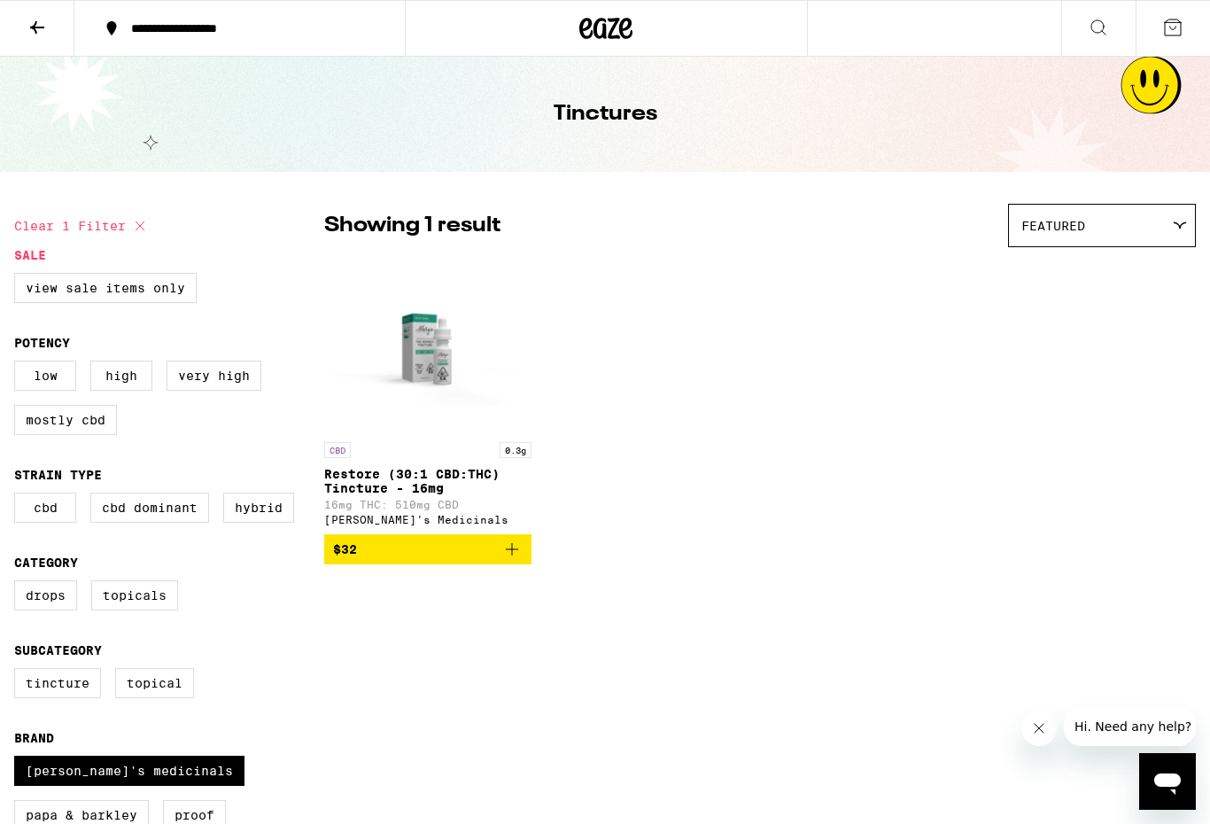
click at [1114, 36] on button at bounding box center [1099, 29] width 74 height 56
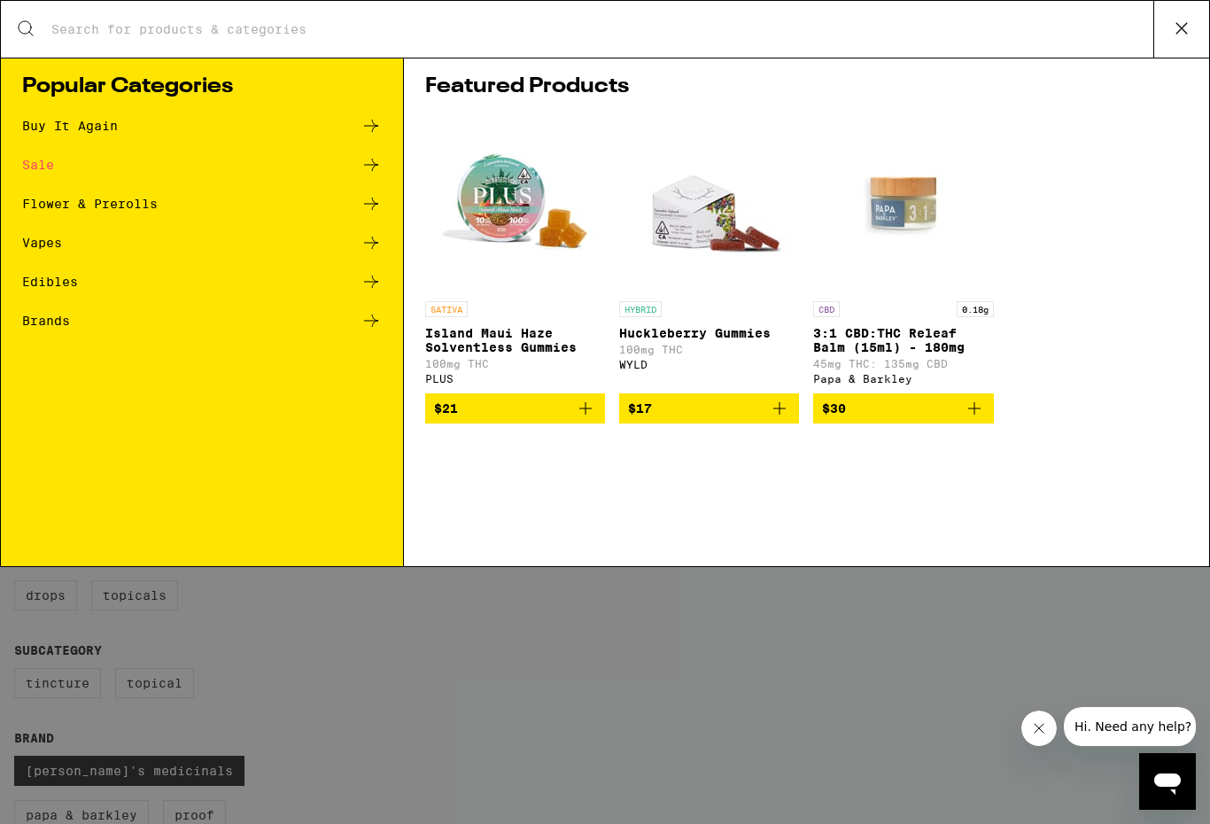
click at [1008, 23] on input "Search for Products" at bounding box center [602, 29] width 1103 height 16
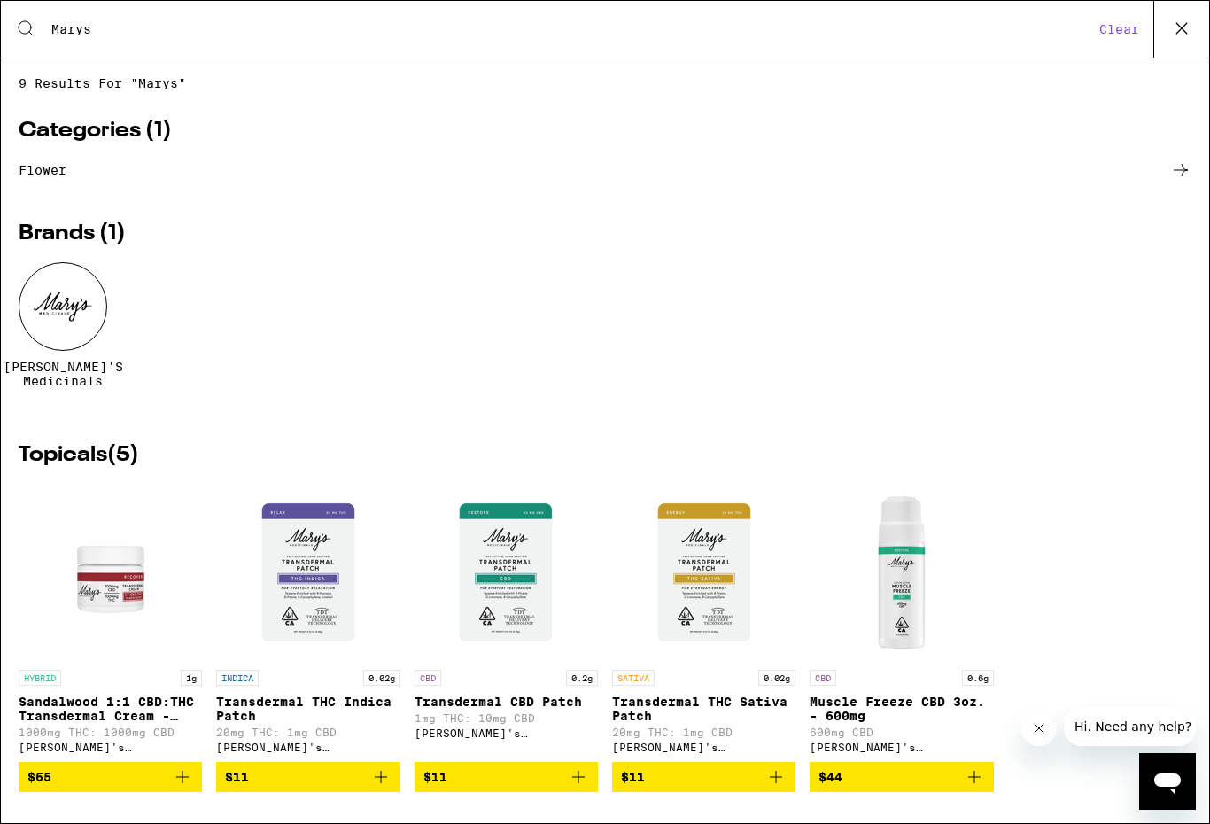
type input "Marys"
click at [80, 335] on div at bounding box center [63, 306] width 89 height 89
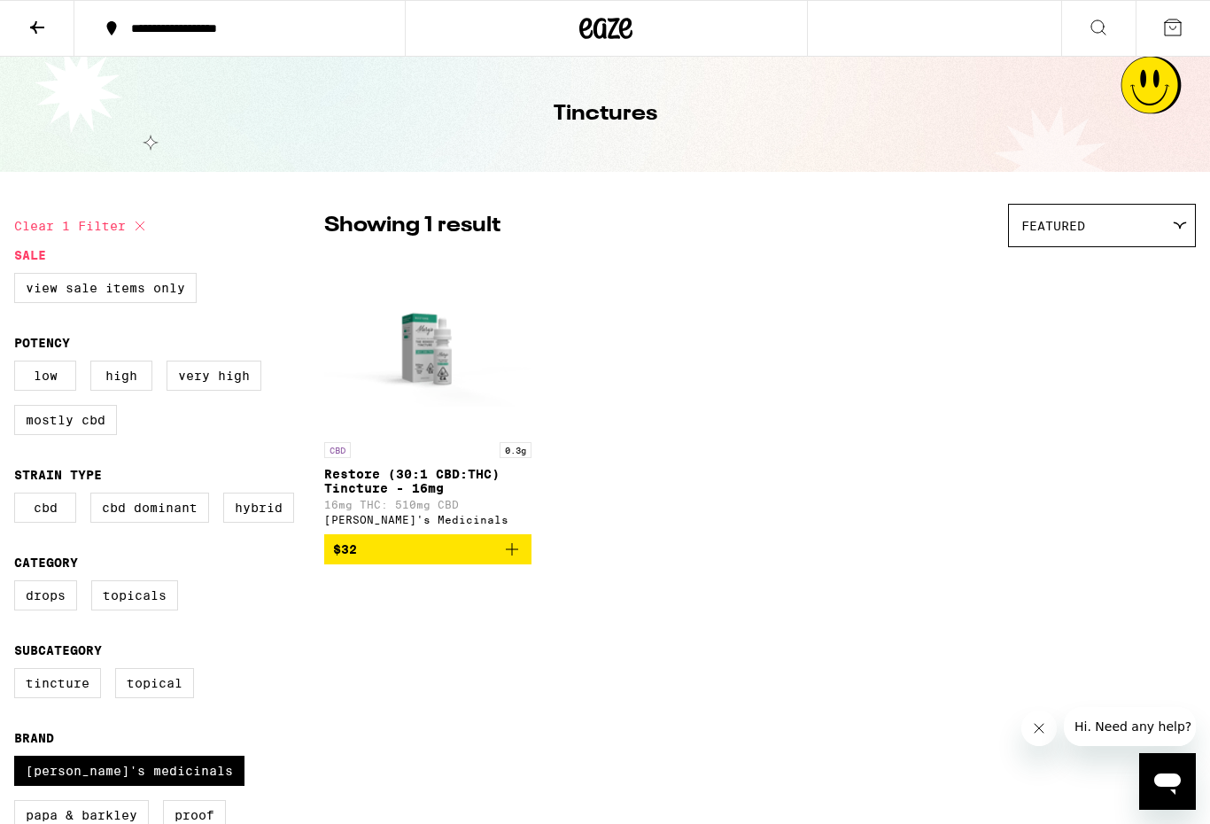
click at [36, 25] on icon at bounding box center [37, 27] width 21 height 21
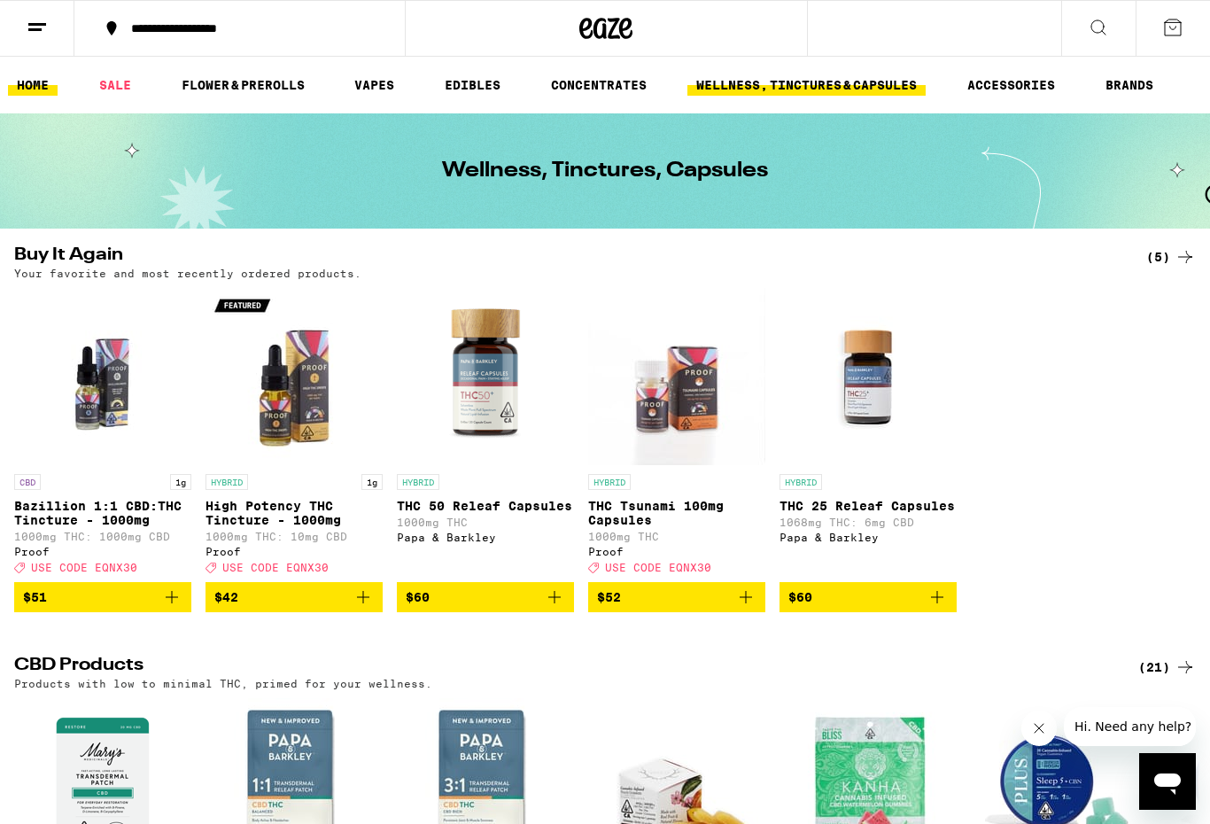
click at [38, 85] on link "HOME" at bounding box center [33, 84] width 50 height 21
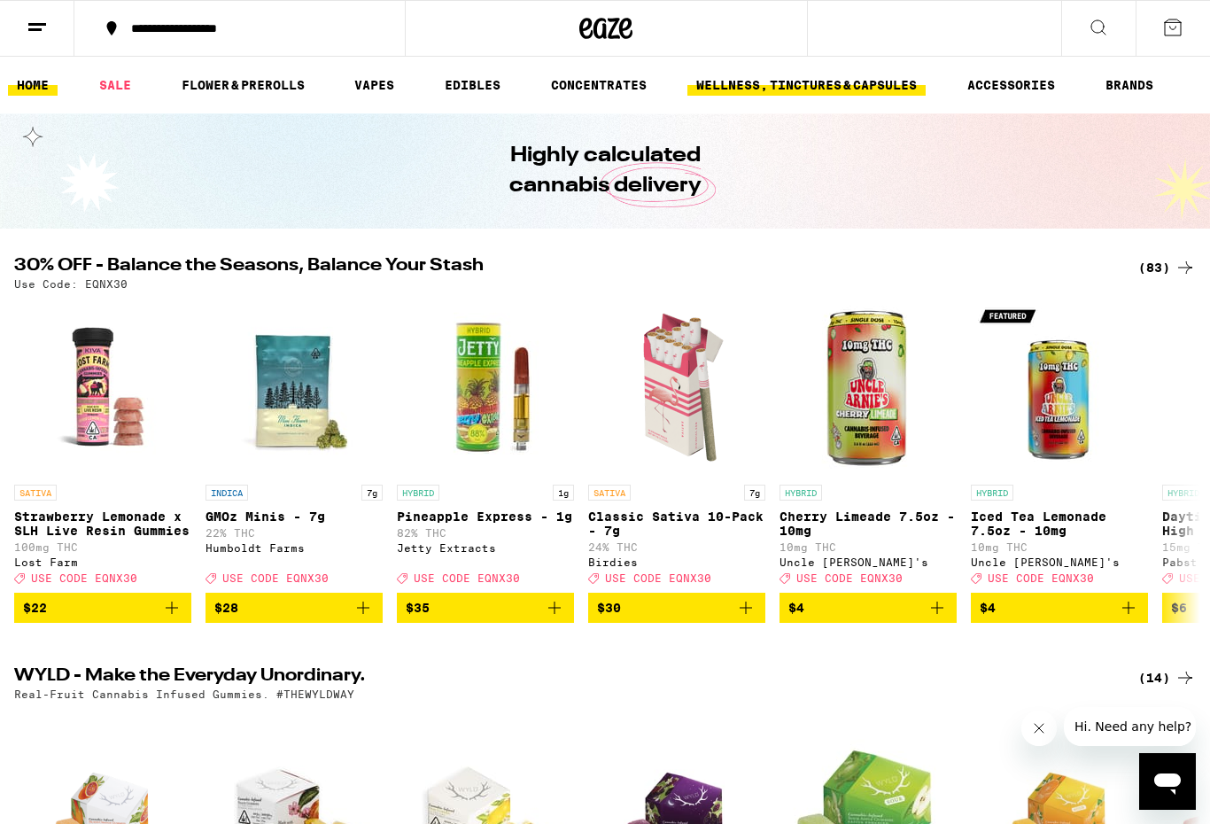
click at [898, 89] on link "WELLNESS, TINCTURES & CAPSULES" at bounding box center [807, 84] width 238 height 21
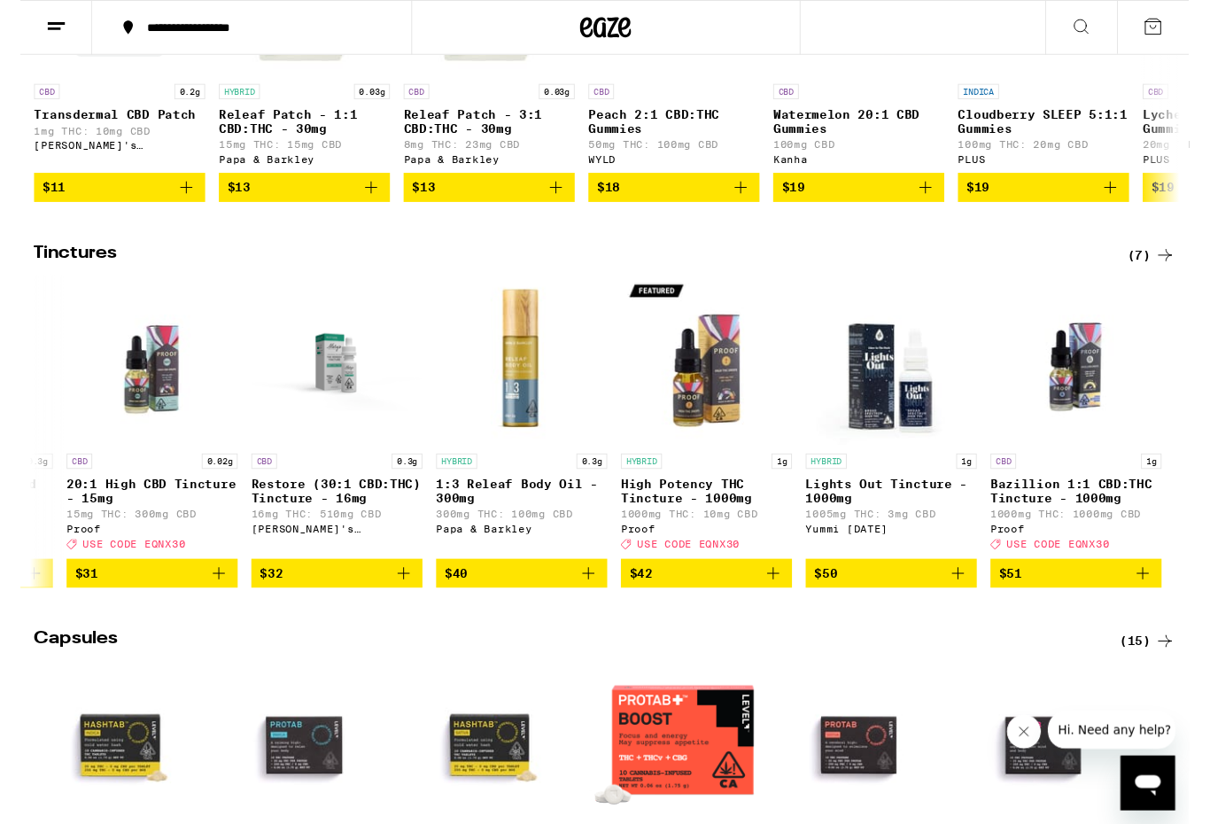
scroll to position [0, 158]
click at [1167, 275] on div "(7)" at bounding box center [1172, 263] width 50 height 21
